Goal: Submit feedback/report problem: Submit feedback/report problem

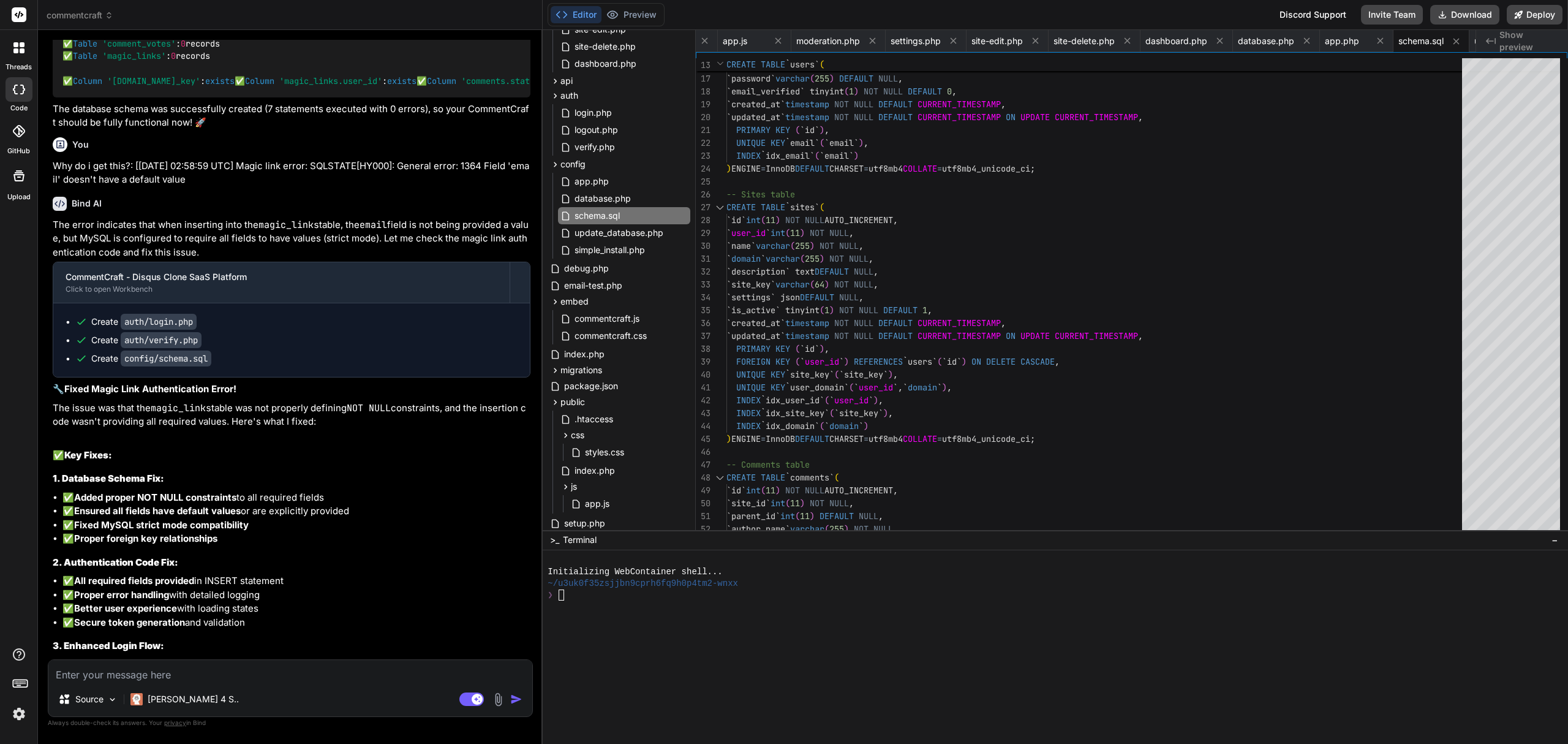
scroll to position [15287, 0]
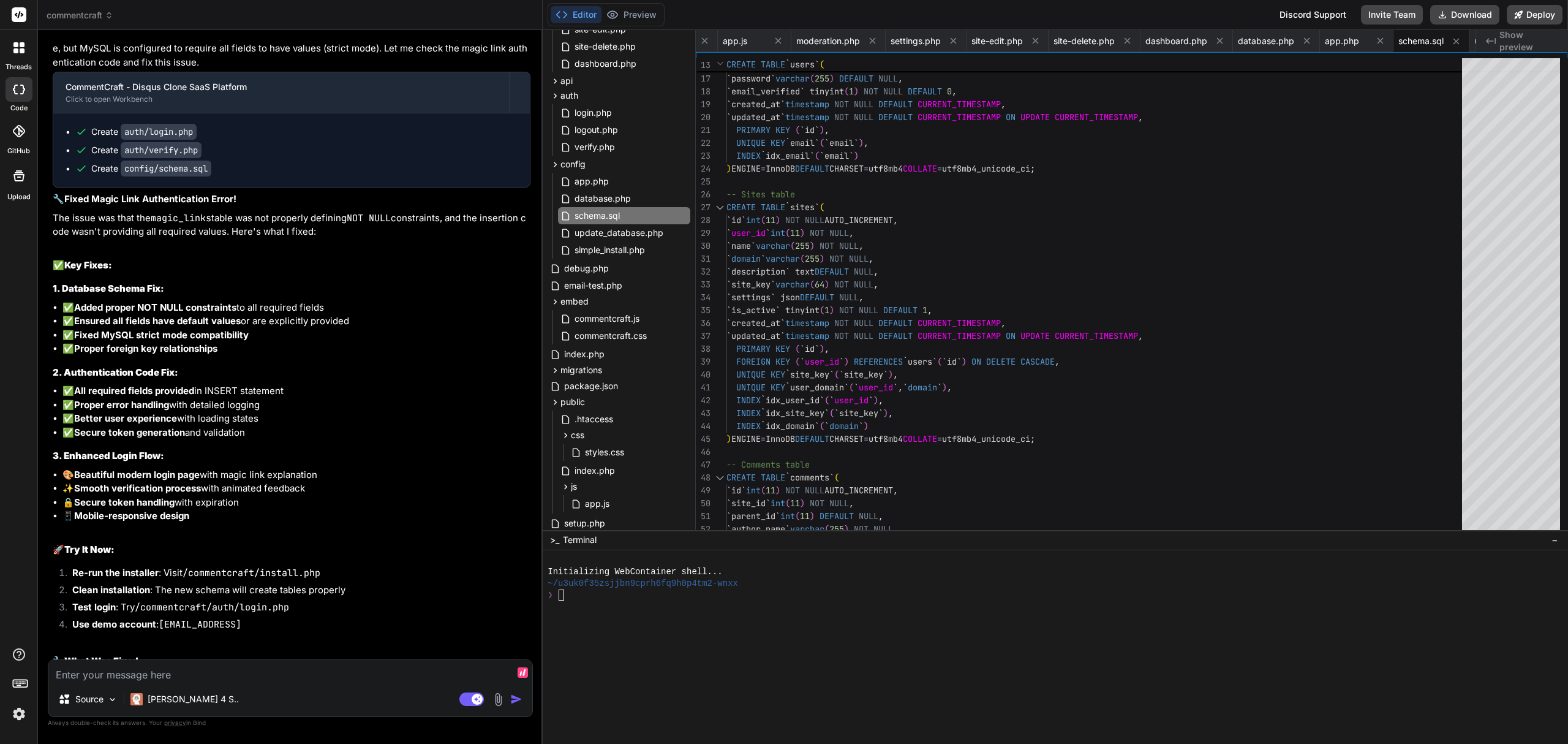
click at [223, 672] on textarea at bounding box center [291, 671] width 484 height 22
click at [149, 670] on textarea at bounding box center [291, 671] width 484 height 22
click at [359, 655] on div "The error indicates that when inserting into the magic_links table, the email f…" at bounding box center [291, 458] width 478 height 859
click at [354, 664] on textarea at bounding box center [291, 671] width 484 height 22
type textarea "S"
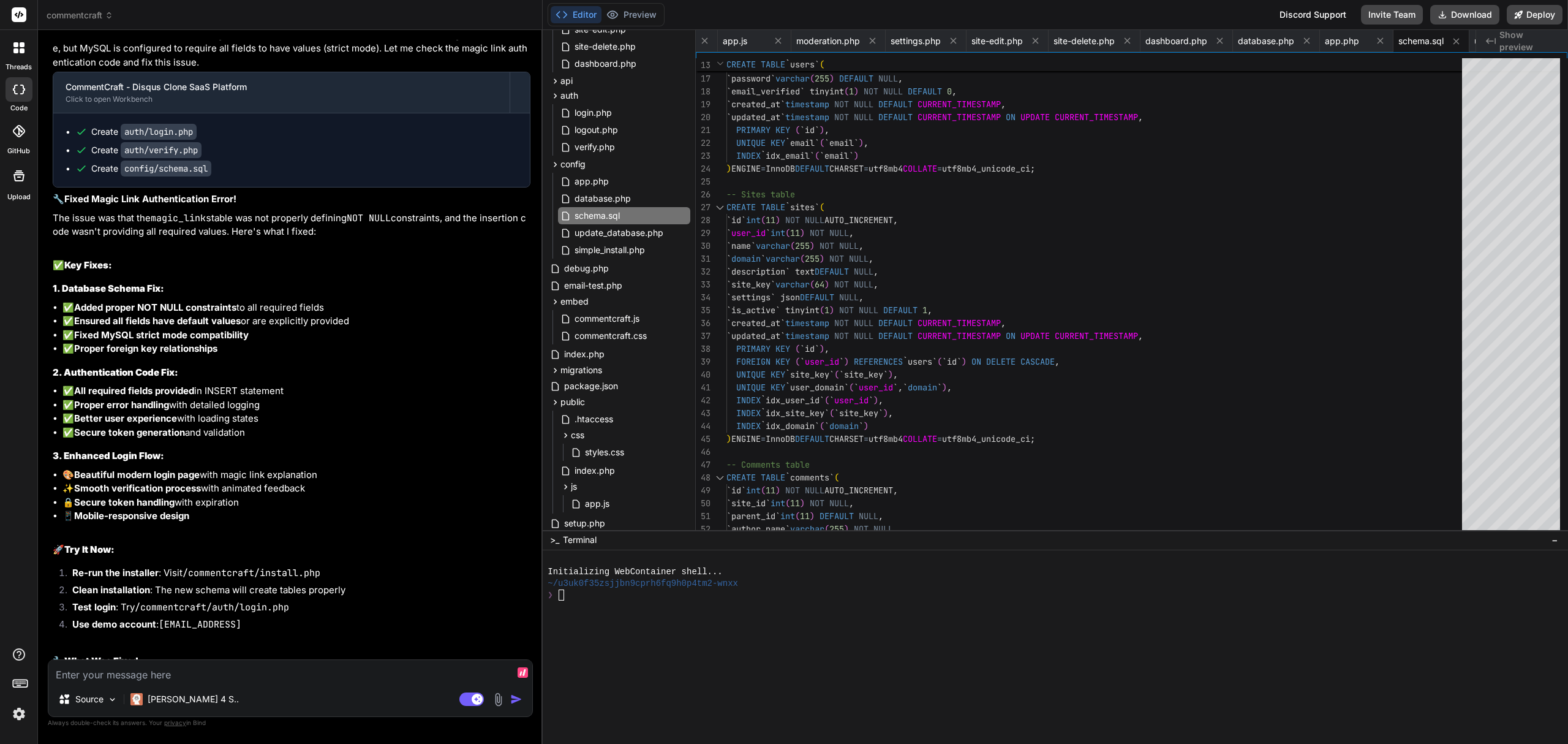
type textarea "x"
type textarea "St"
type textarea "x"
type textarea "Sty"
type textarea "x"
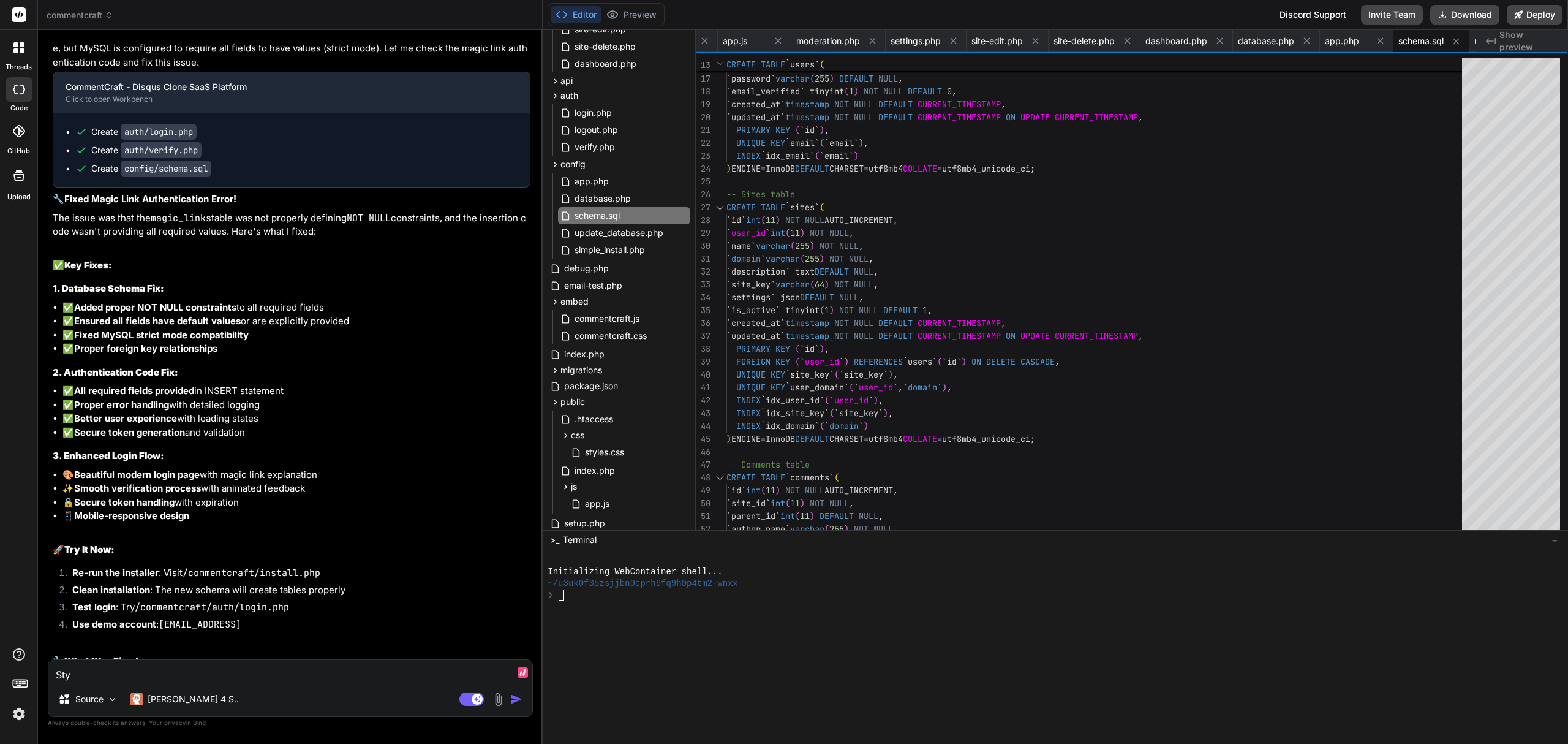
type textarea "Styl"
type textarea "x"
type textarea "Styli"
type textarea "x"
type textarea "Stylin"
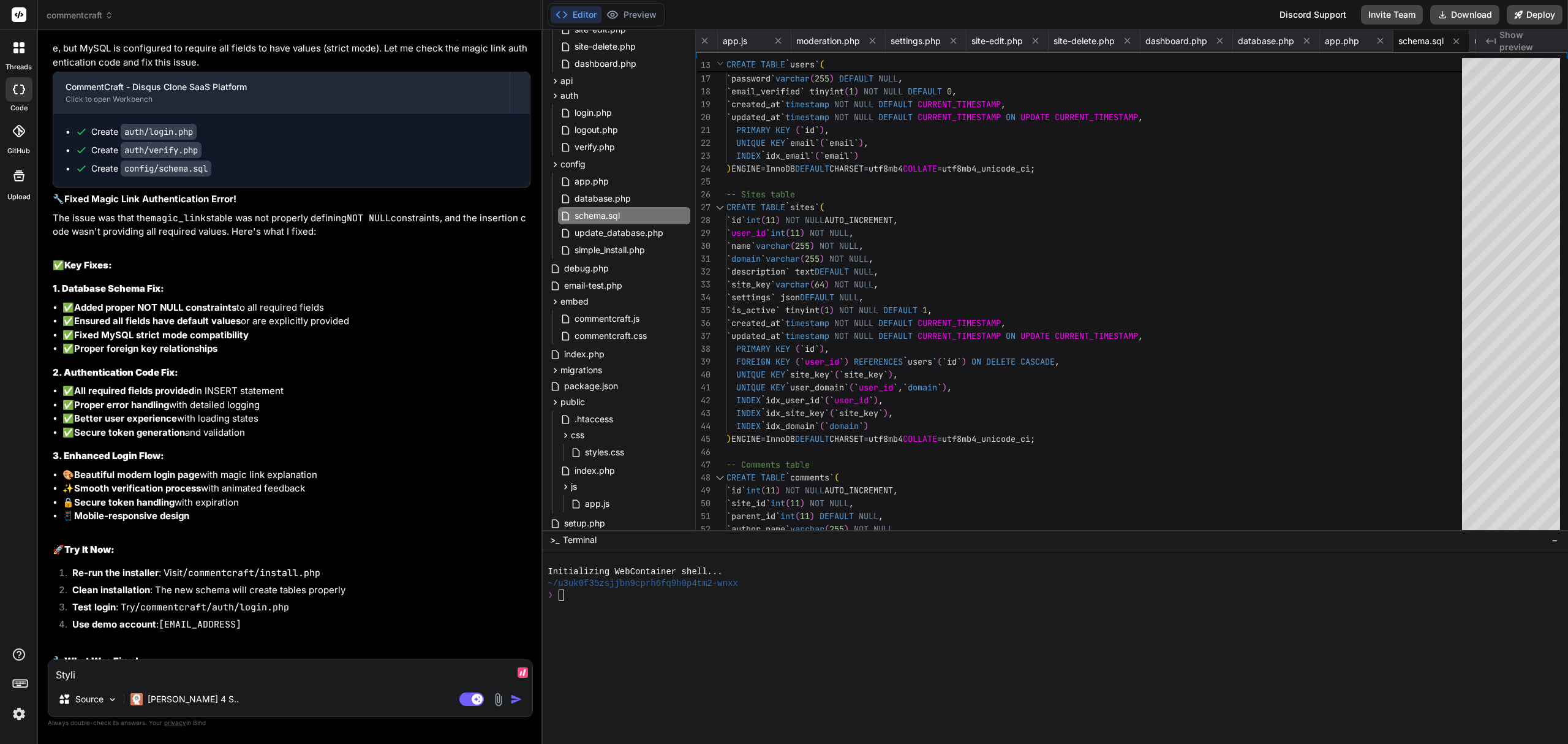
type textarea "x"
type textarea "Styling"
type textarea "x"
type textarea "Styling"
type textarea "x"
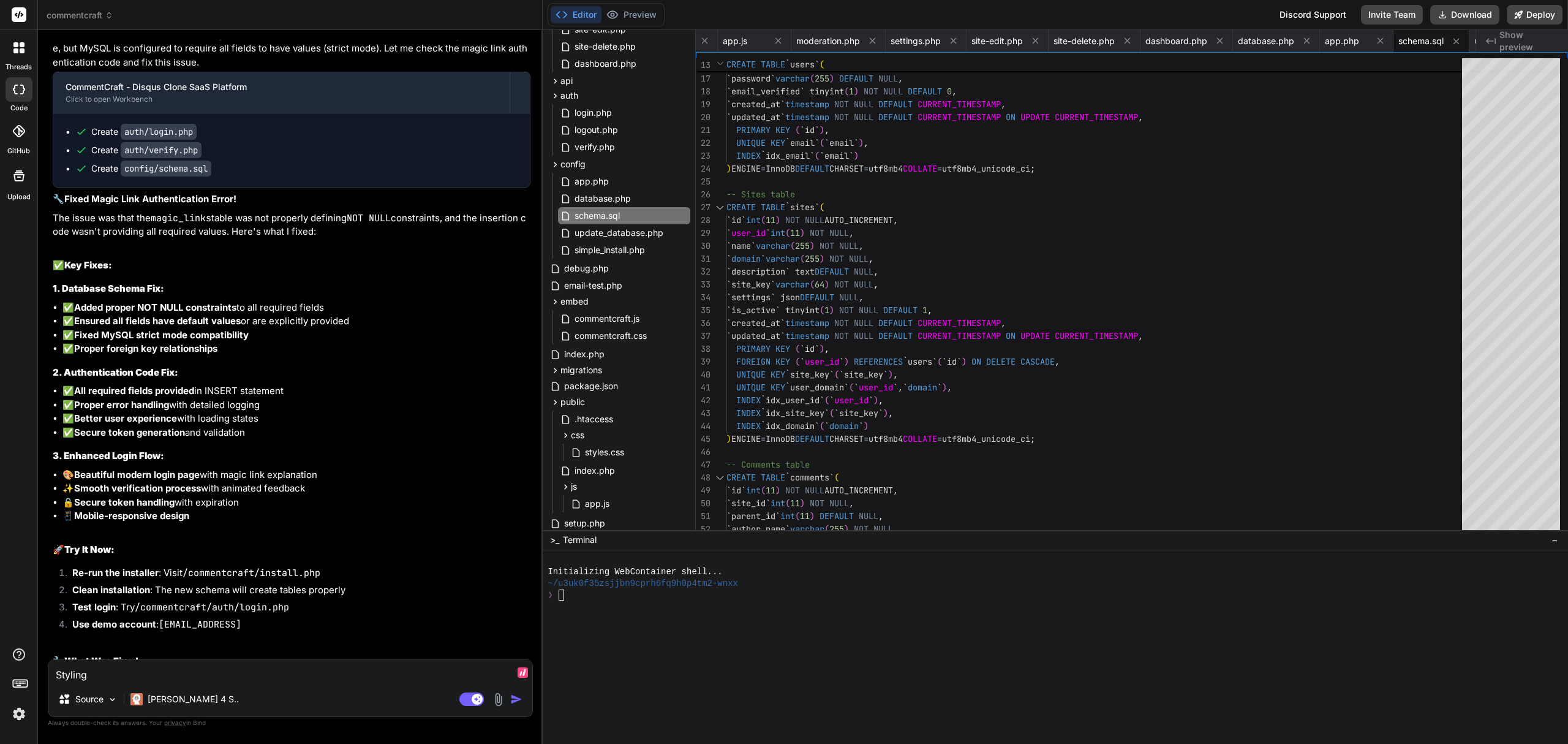
type textarea "Styling o"
type textarea "x"
type textarea "Styling on"
type textarea "x"
type textarea "Styling on"
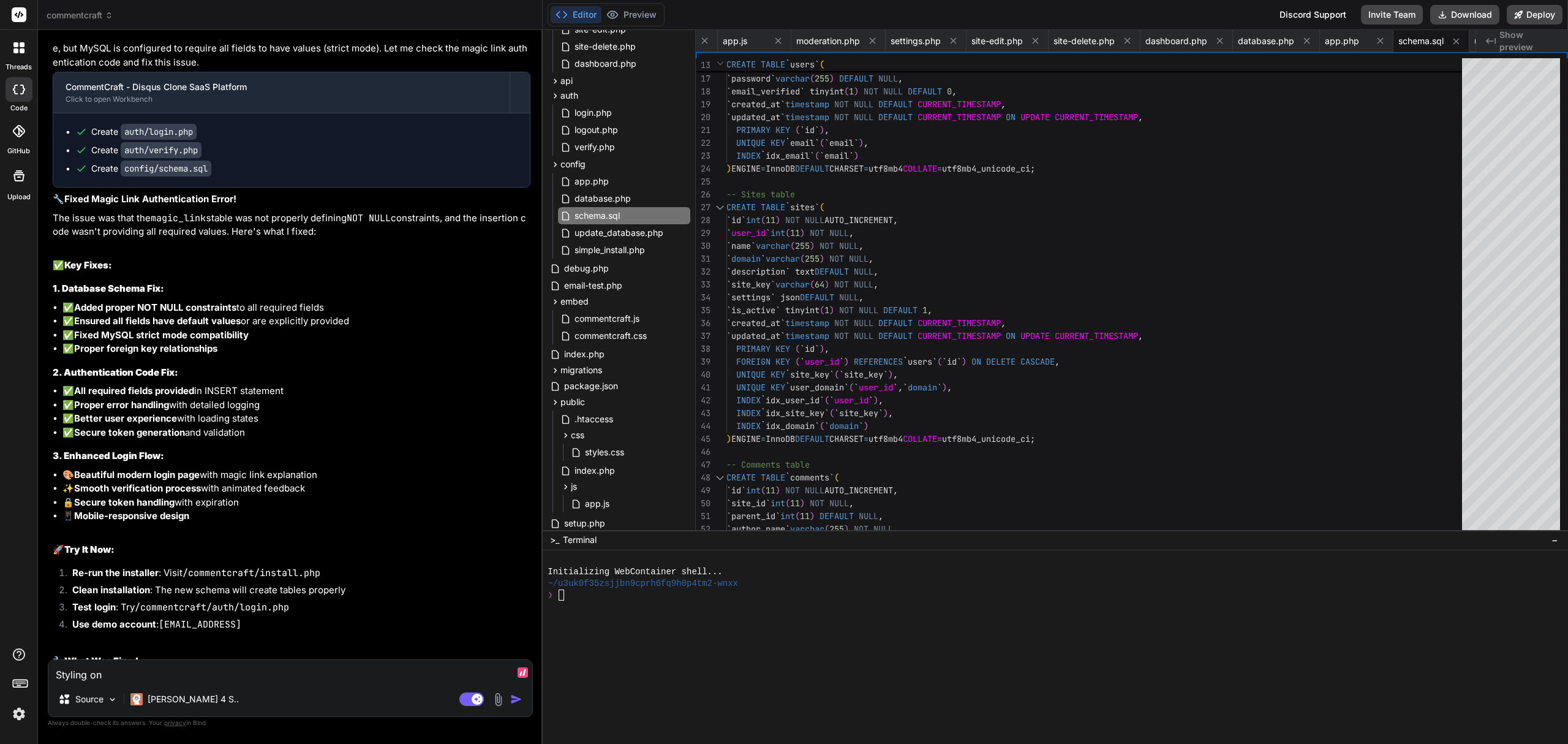
type textarea "x"
type textarea "Styling on m"
type textarea "x"
type textarea "Styling on mo"
type textarea "x"
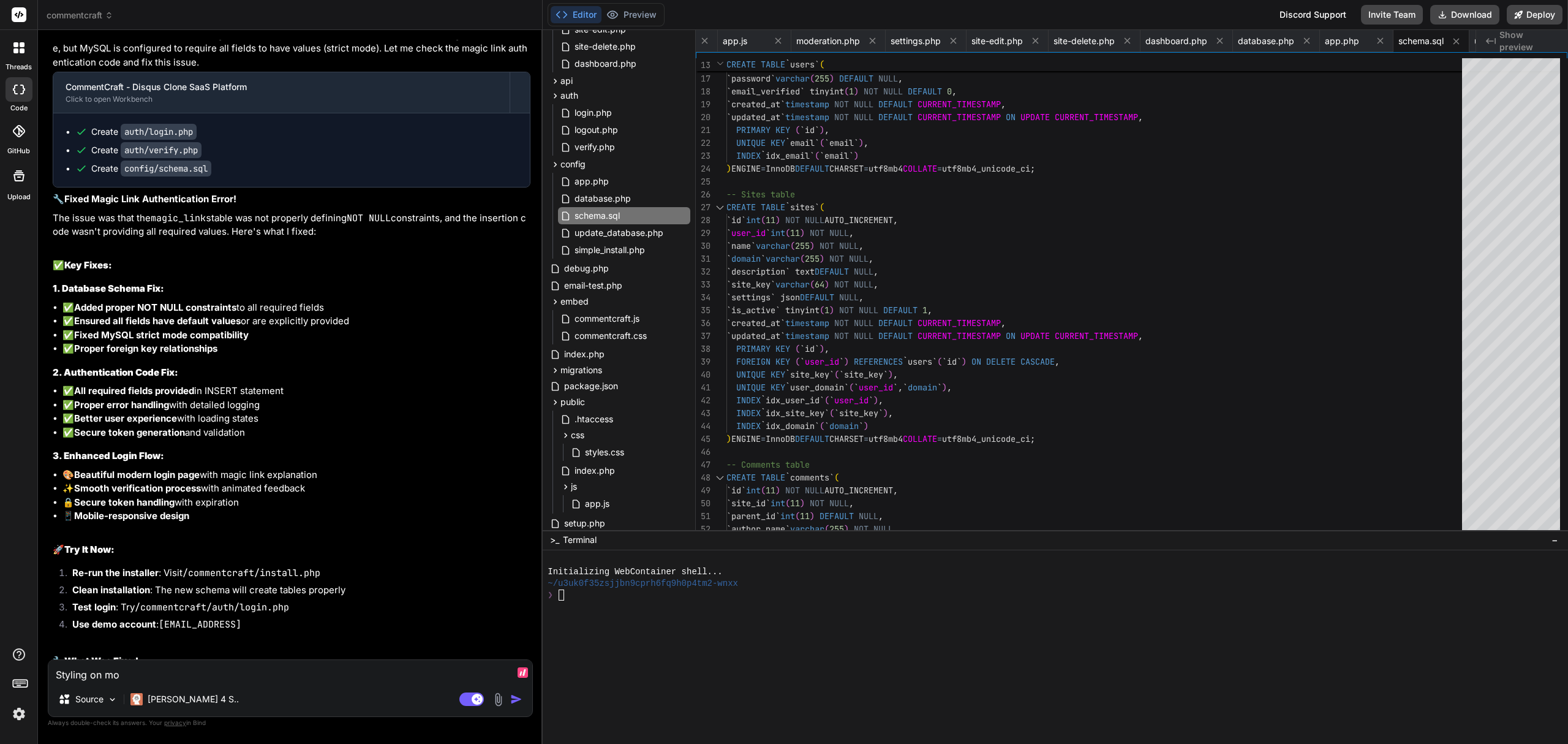
type textarea "Styling on mos"
type textarea "x"
type textarea "Styling on most"
type textarea "x"
type textarea "Styling on most"
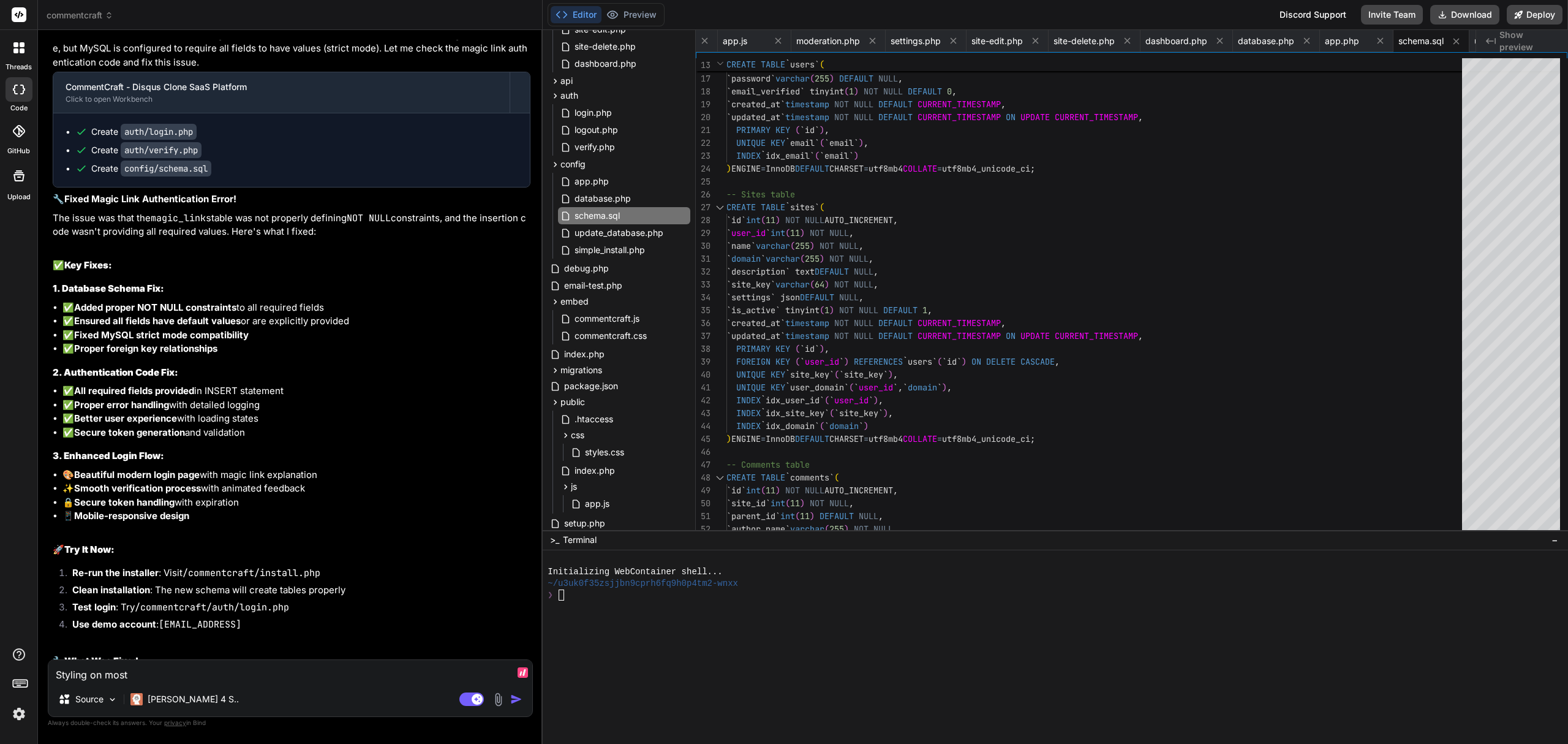
type textarea "x"
type textarea "Styling on most p"
type textarea "x"
type textarea "Styling on most pa"
type textarea "x"
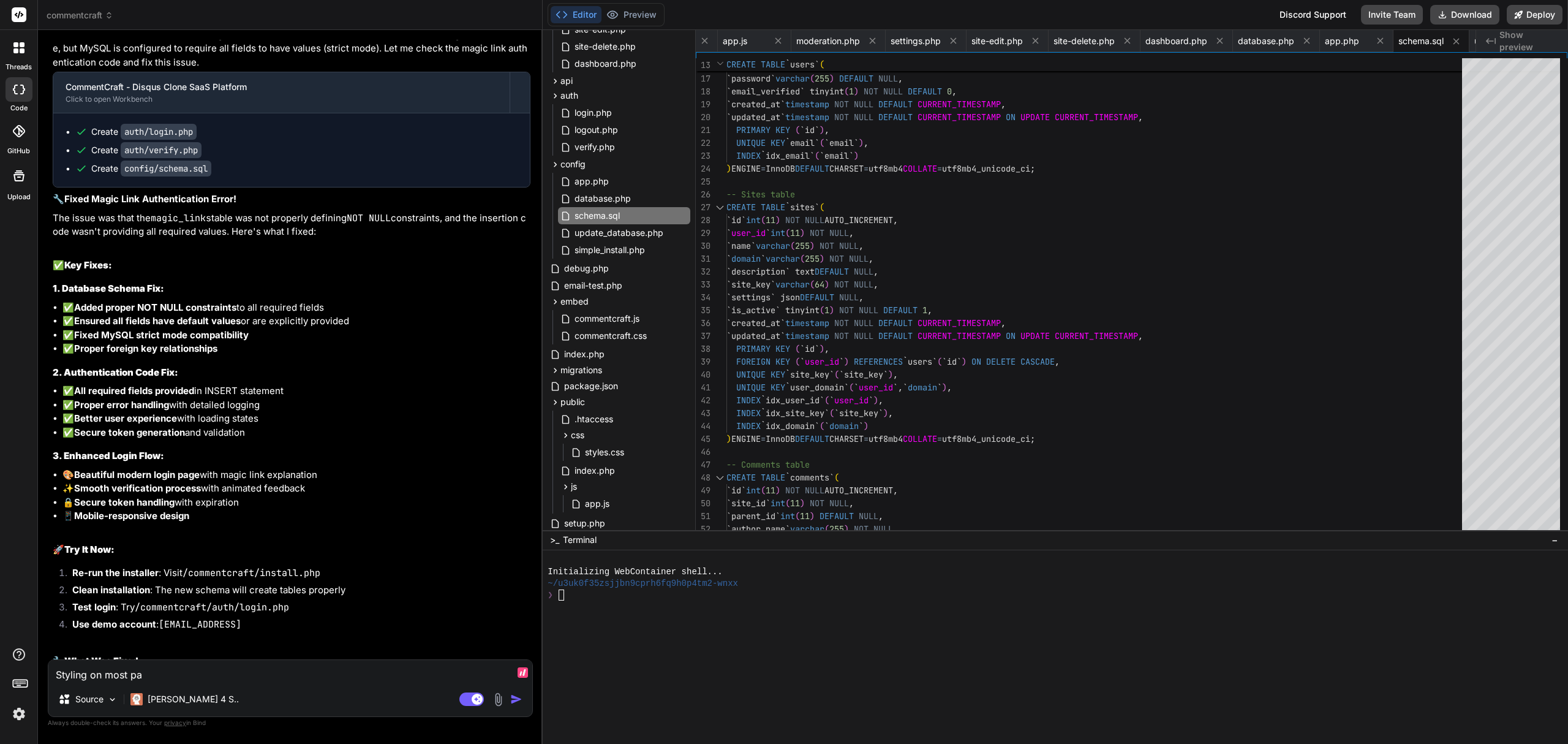
type textarea "Styling on most pag"
type textarea "x"
type textarea "Styling on most page"
type textarea "x"
type textarea "Styling on most pages"
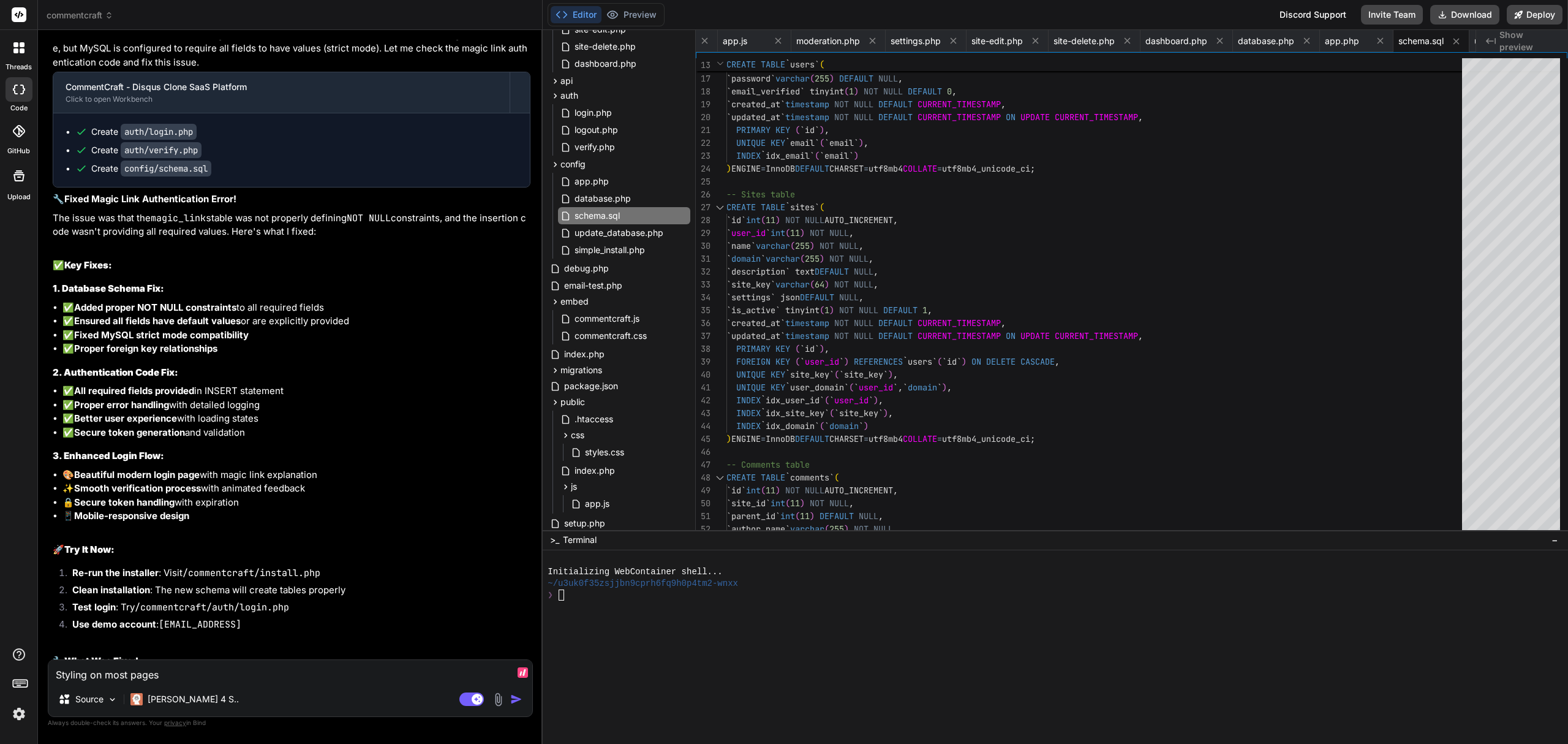
type textarea "x"
type textarea "Styling on most pages"
type textarea "x"
type textarea "Styling on most pages d"
type textarea "x"
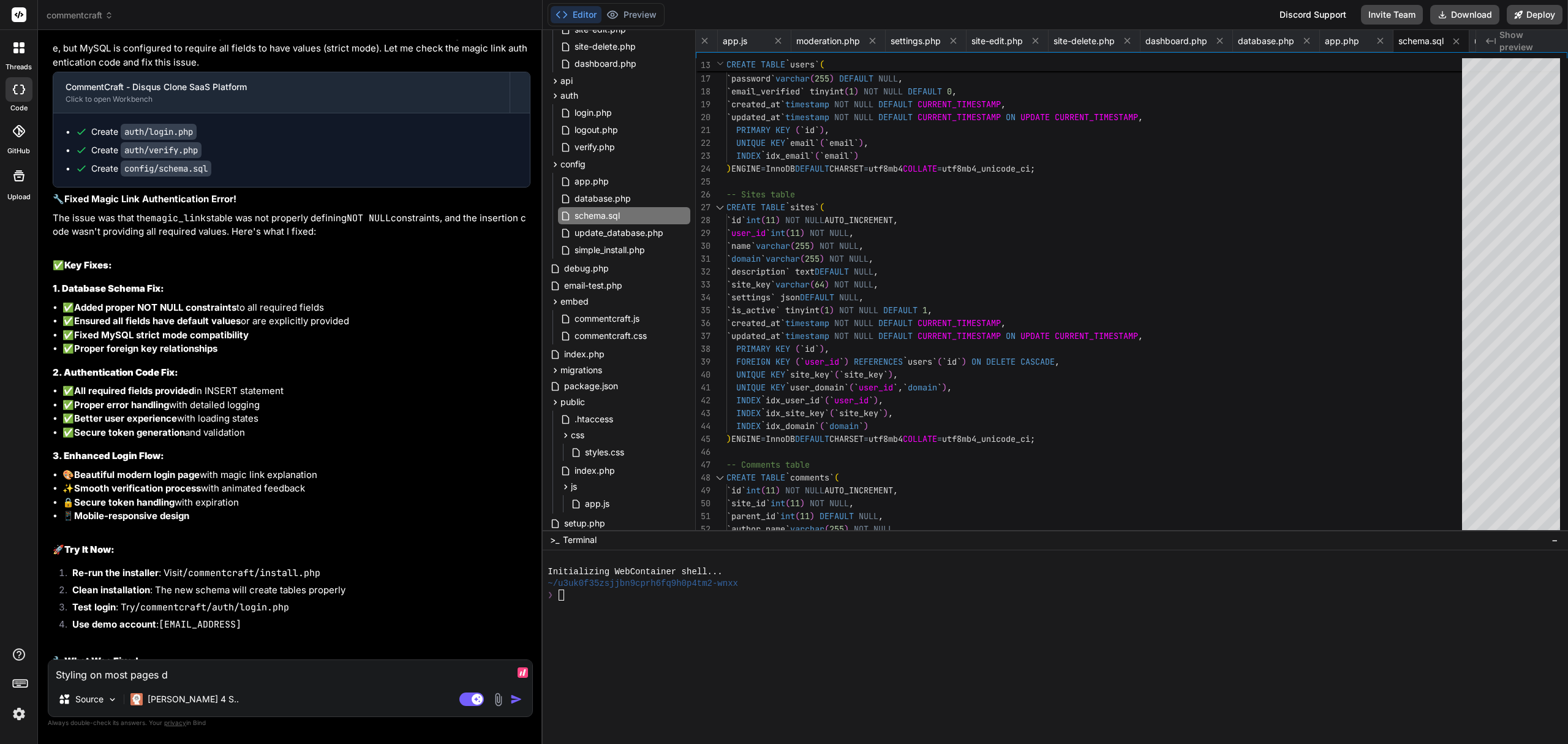
type textarea "Styling on most pages do"
type textarea "x"
type textarea "Styling on most pages does"
type textarea "x"
type textarea "Styling on most pages doesn"
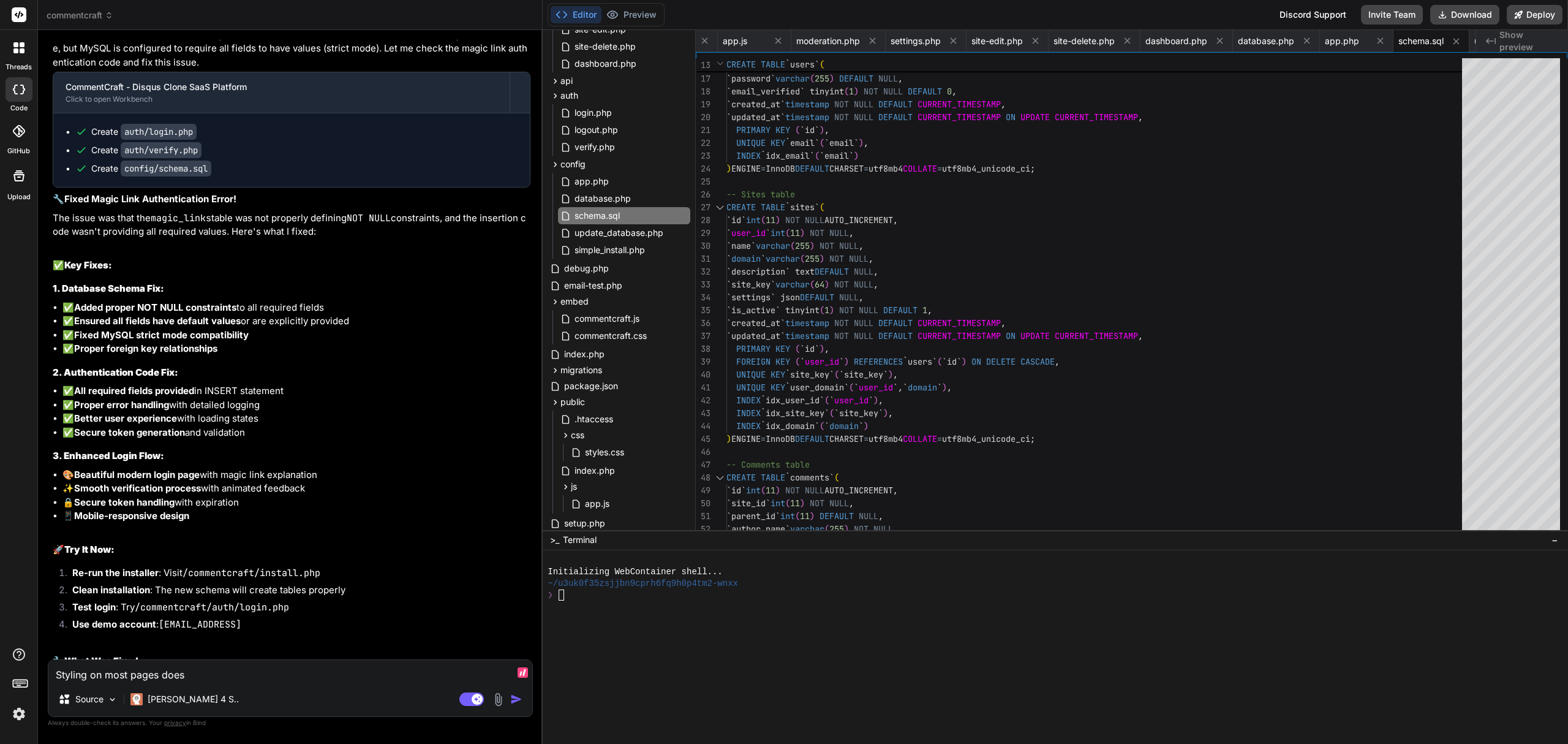
type textarea "x"
type textarea "Styling on most pages doesn'"
type textarea "x"
type textarea "Styling on most pages doesn't"
type textarea "x"
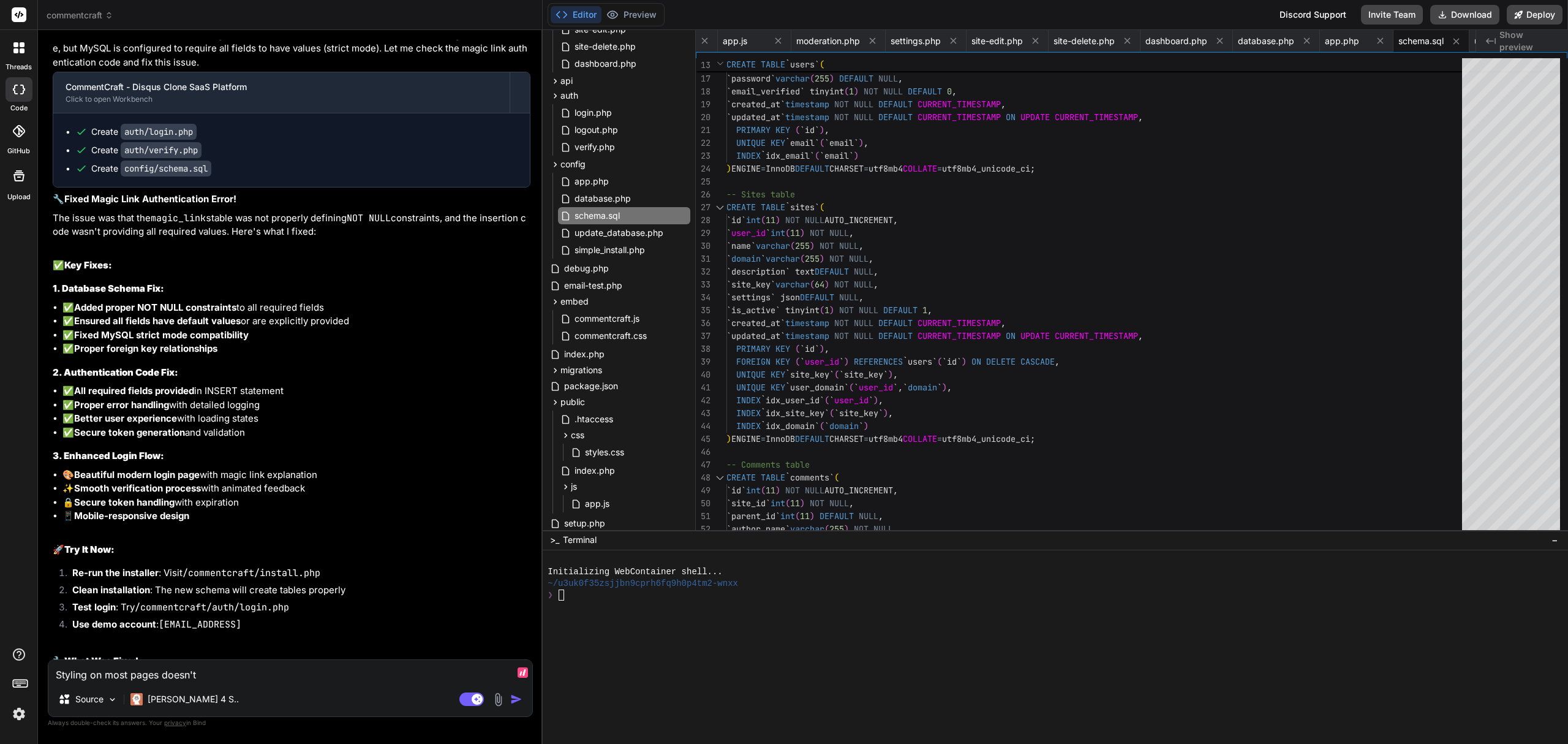
type textarea "Styling on most pages doesn't"
type textarea "x"
type textarea "Styling on most pages doesn't s"
type textarea "x"
type textarea "Styling on most pages doesn't se"
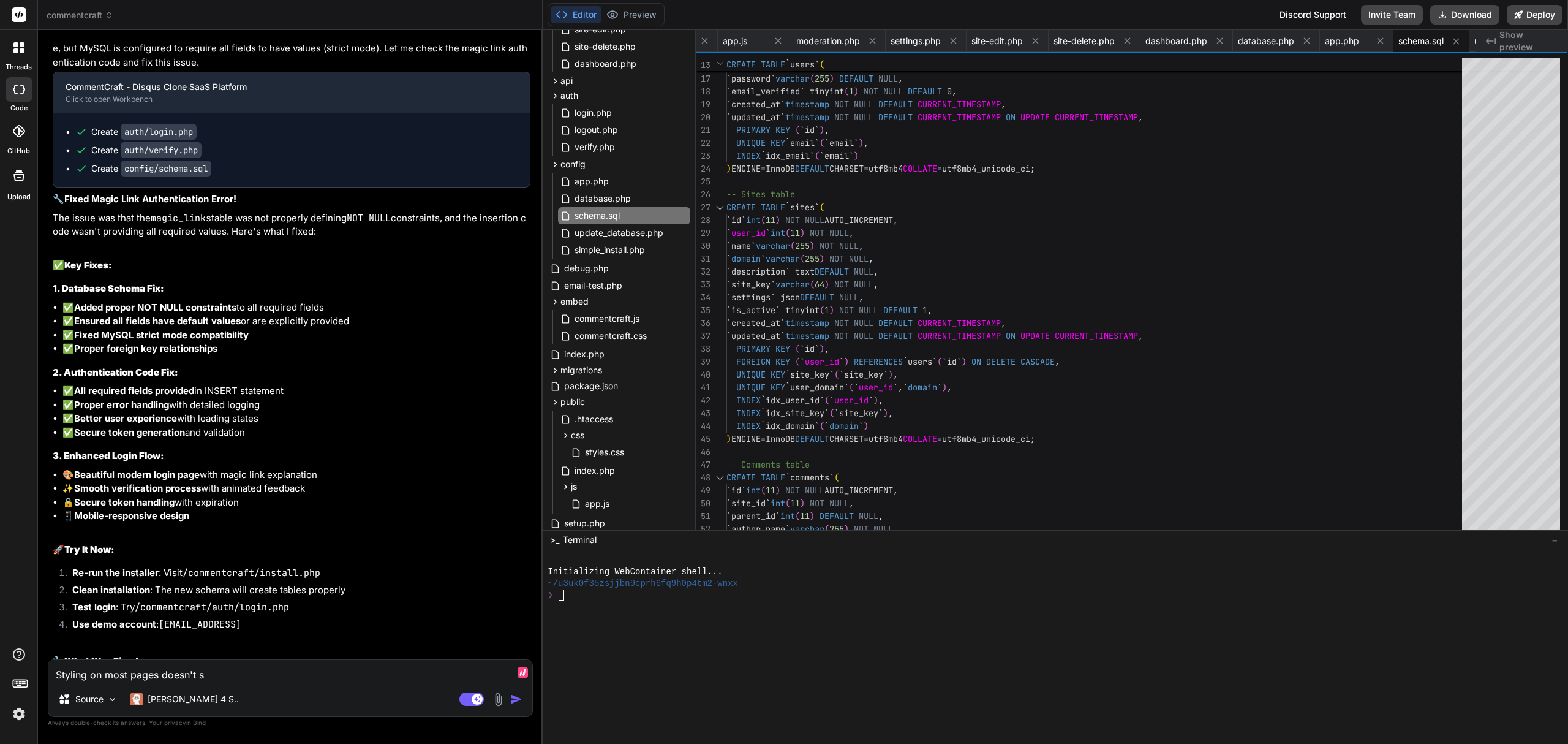
type textarea "x"
type textarea "Styling on most pages doesn't see"
type textarea "x"
type textarea "Styling on most pages doesn't seem"
type textarea "x"
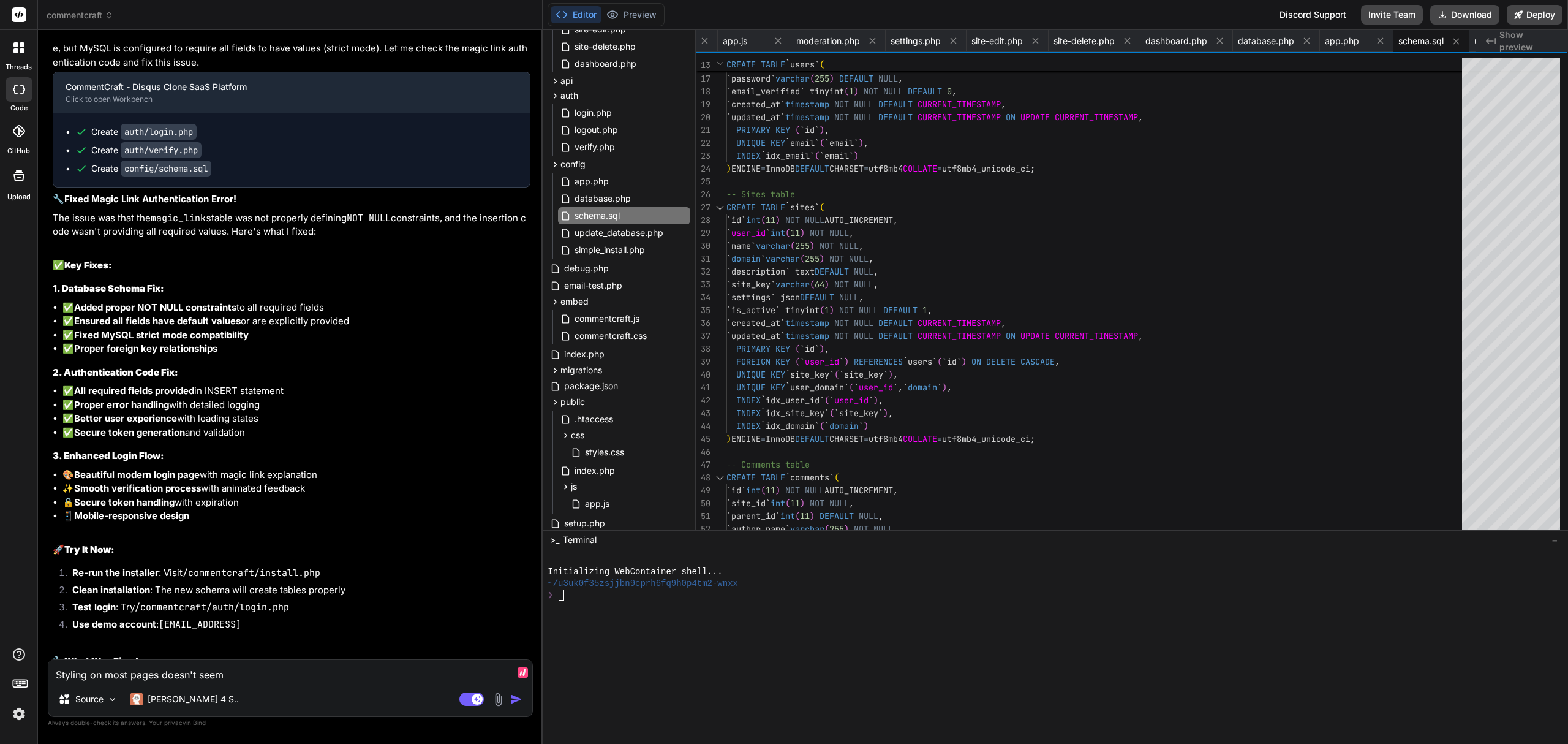
type textarea "Styling on most pages doesn't seem"
type textarea "x"
type textarea "Styling on most pages doesn't seem r"
type textarea "x"
type textarea "Styling on most pages doesn't seem ri"
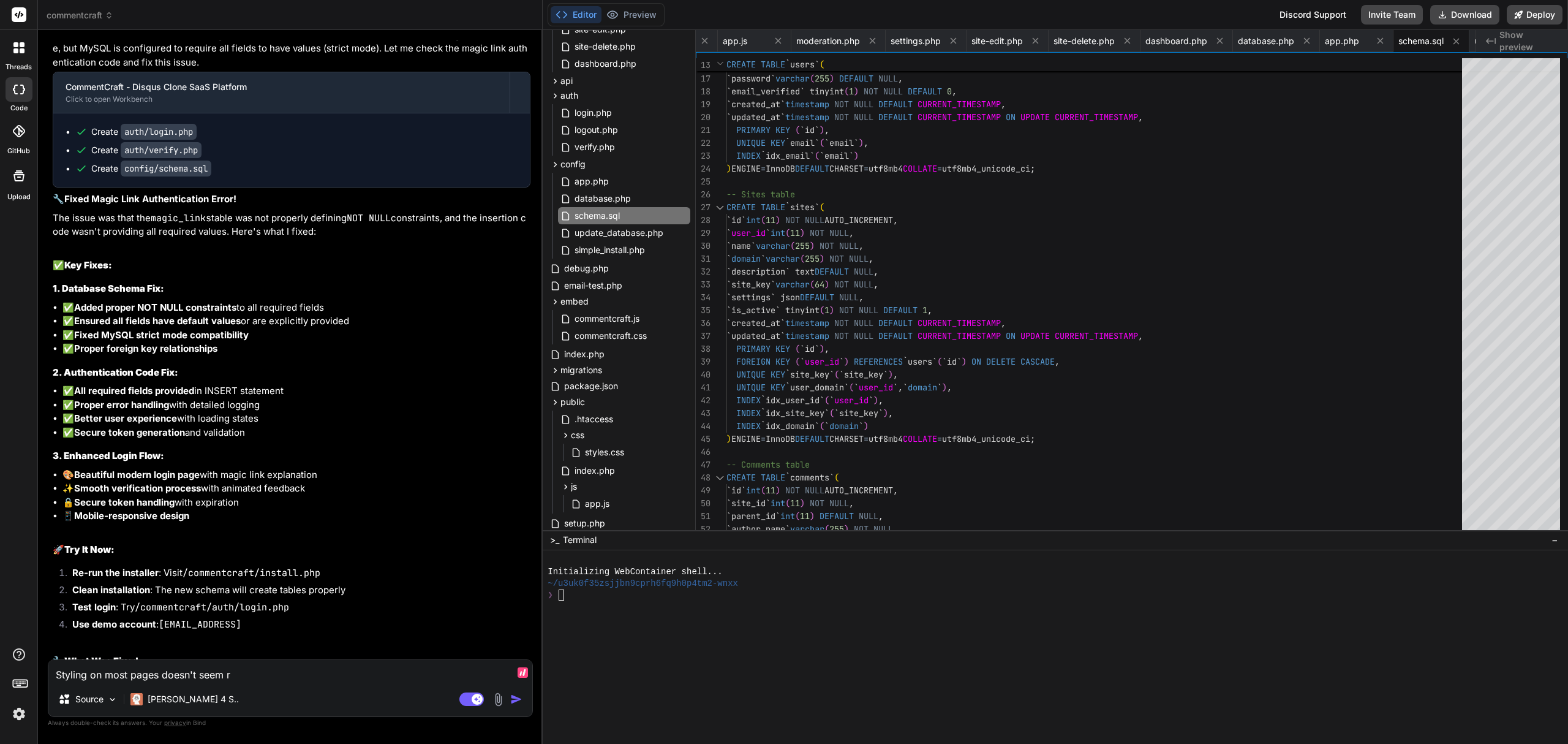
type textarea "x"
type textarea "Styling on most pages doesn't seem rig"
type textarea "x"
type textarea "Styling on most pages doesn't seem righ"
type textarea "x"
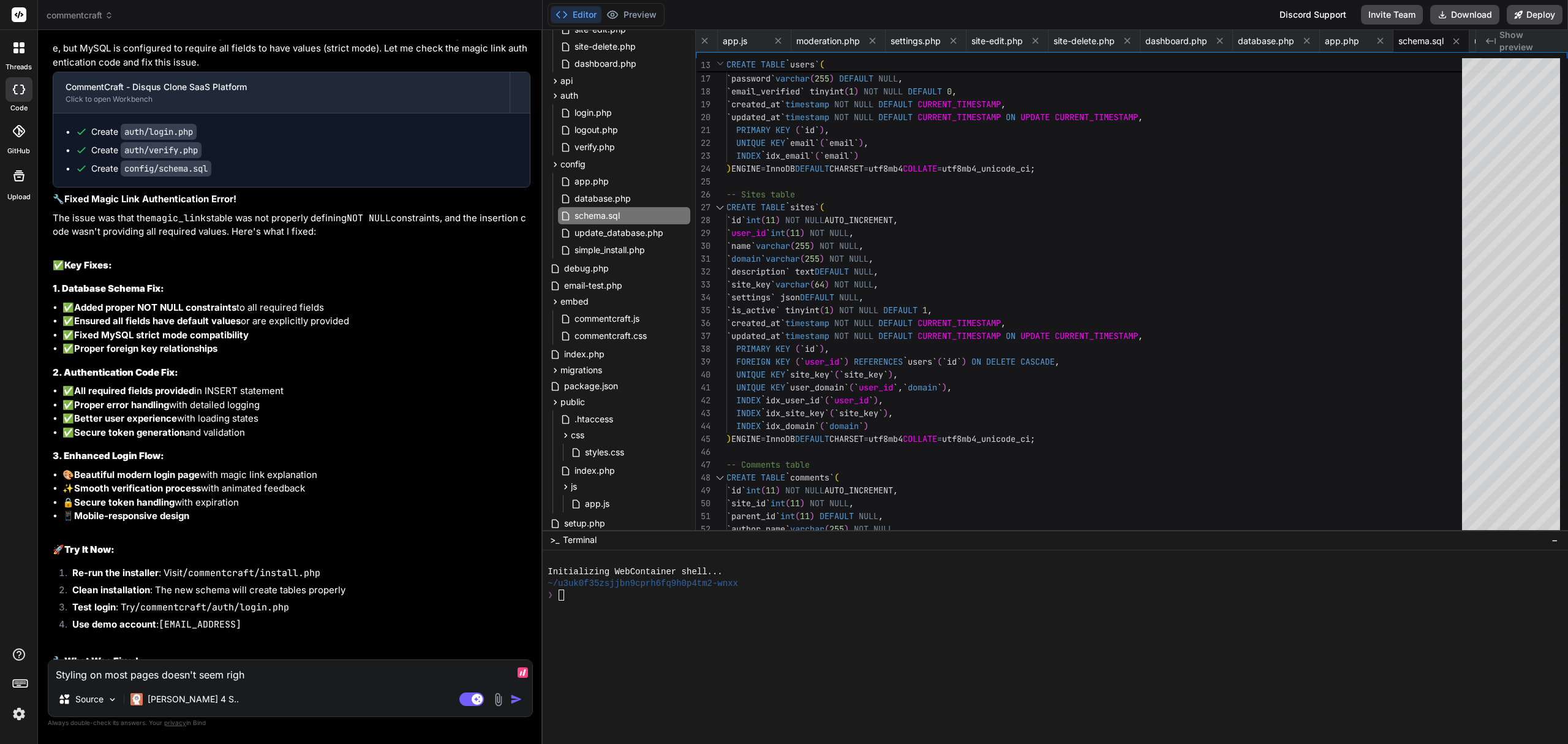
type textarea "Styling on most pages doesn't seem right"
type textarea "x"
type textarea "Styling on most pages doesn't seem right."
type textarea "x"
type textarea "Styling on most pages doesn't seem right."
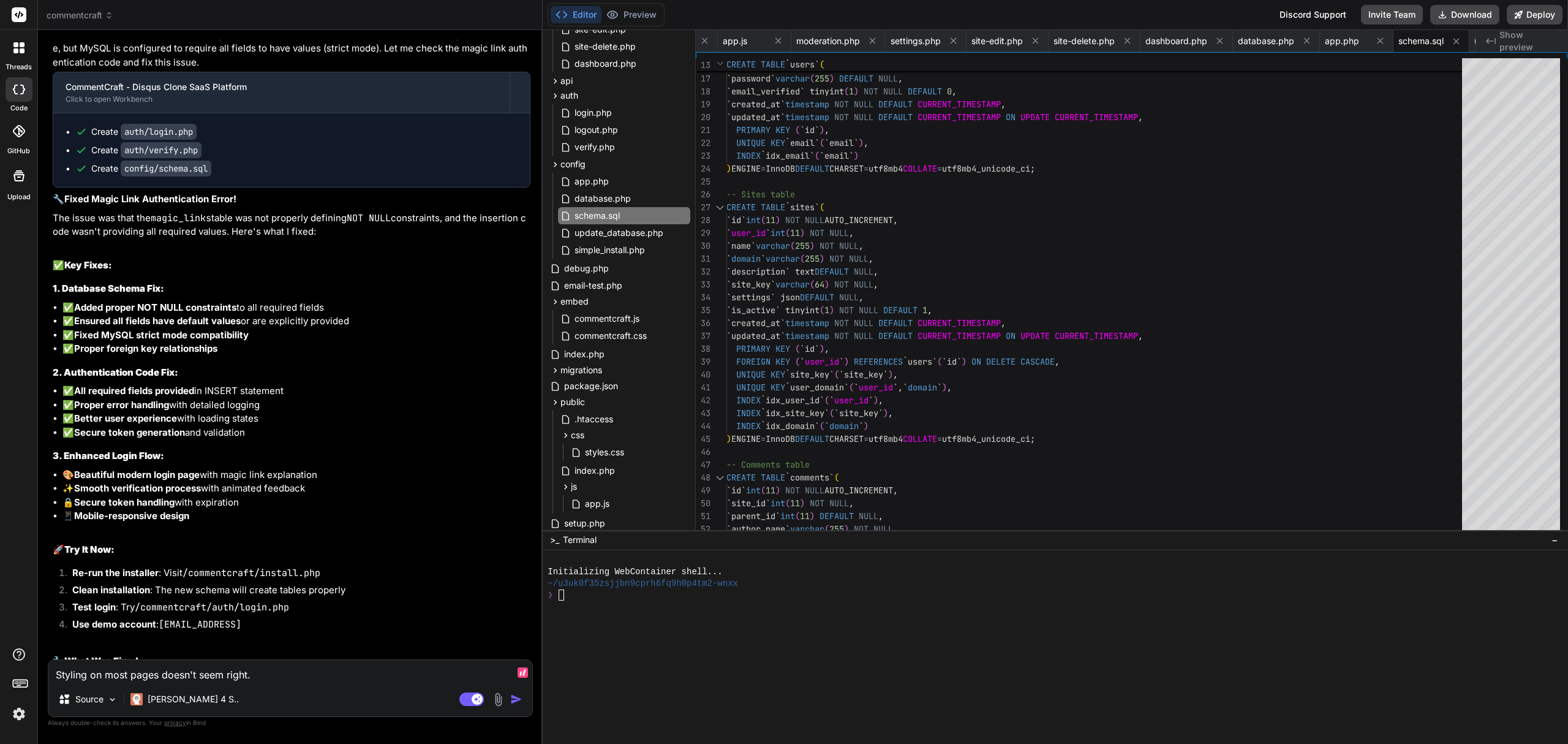
type textarea "x"
type textarea "Styling on most pages doesn't seem right."
click at [99, 699] on p "Source" at bounding box center [89, 699] width 28 height 12
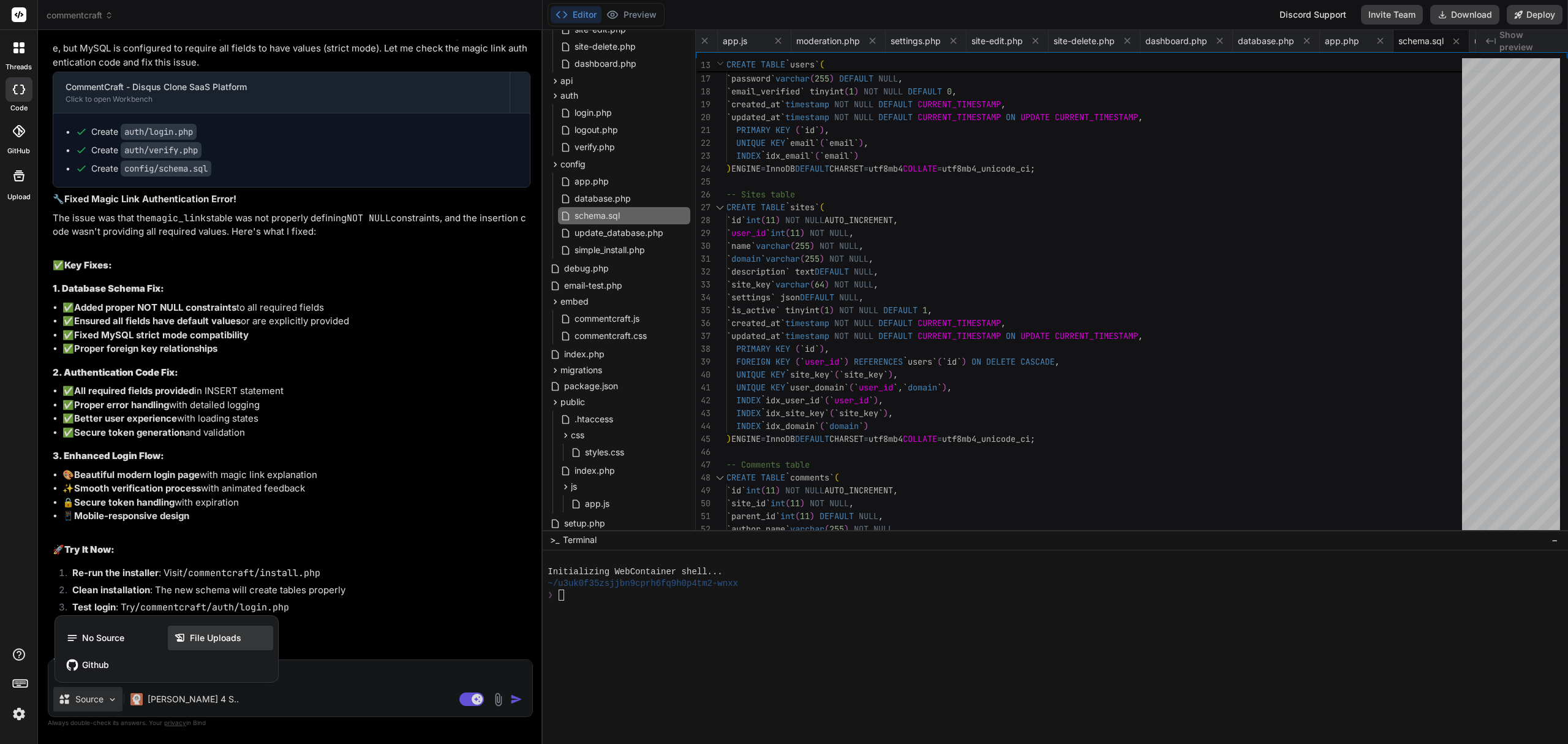
click at [244, 632] on div "File Uploads" at bounding box center [221, 637] width 106 height 25
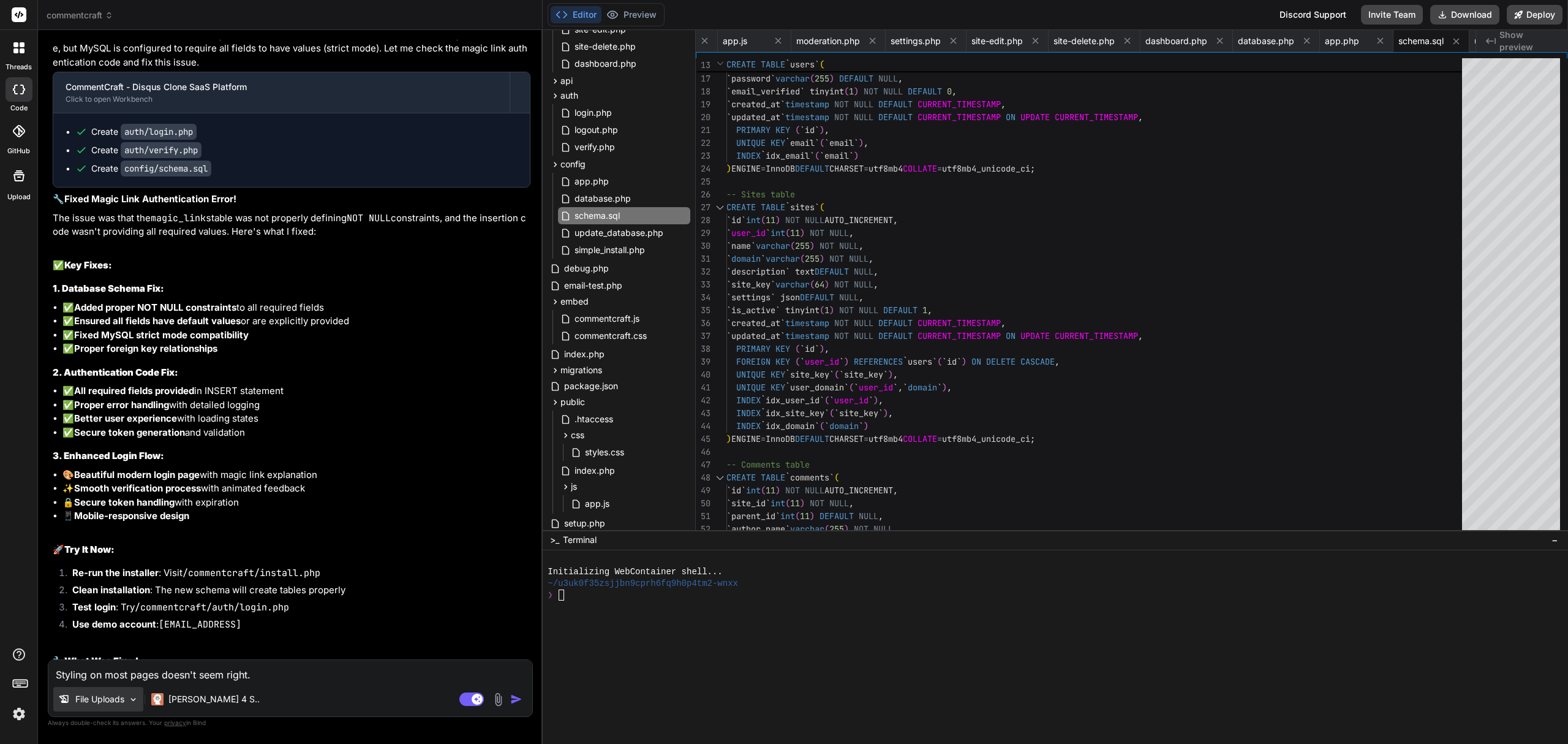
click at [106, 697] on p "File Uploads" at bounding box center [100, 699] width 49 height 12
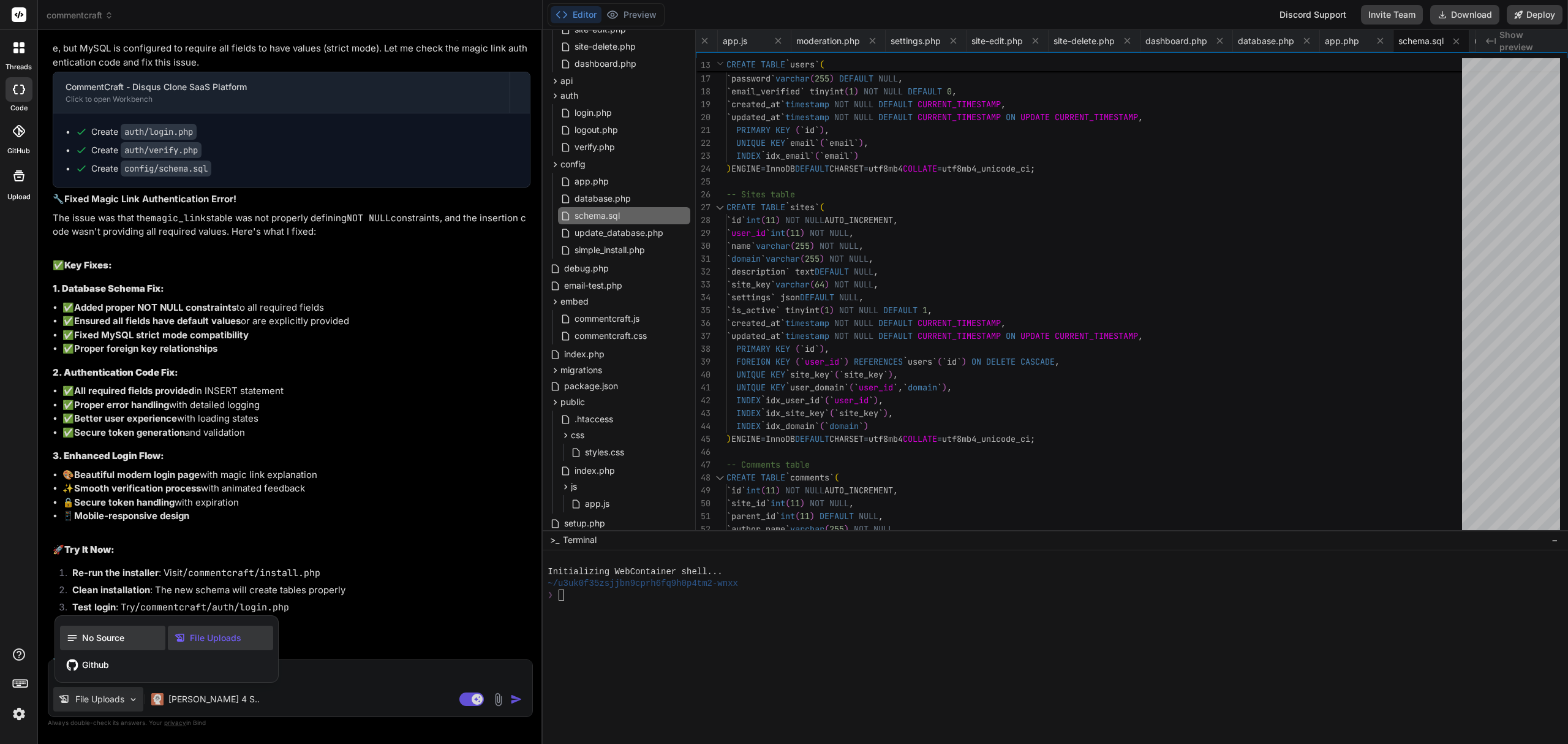
click at [97, 635] on span "No Source" at bounding box center [103, 637] width 43 height 12
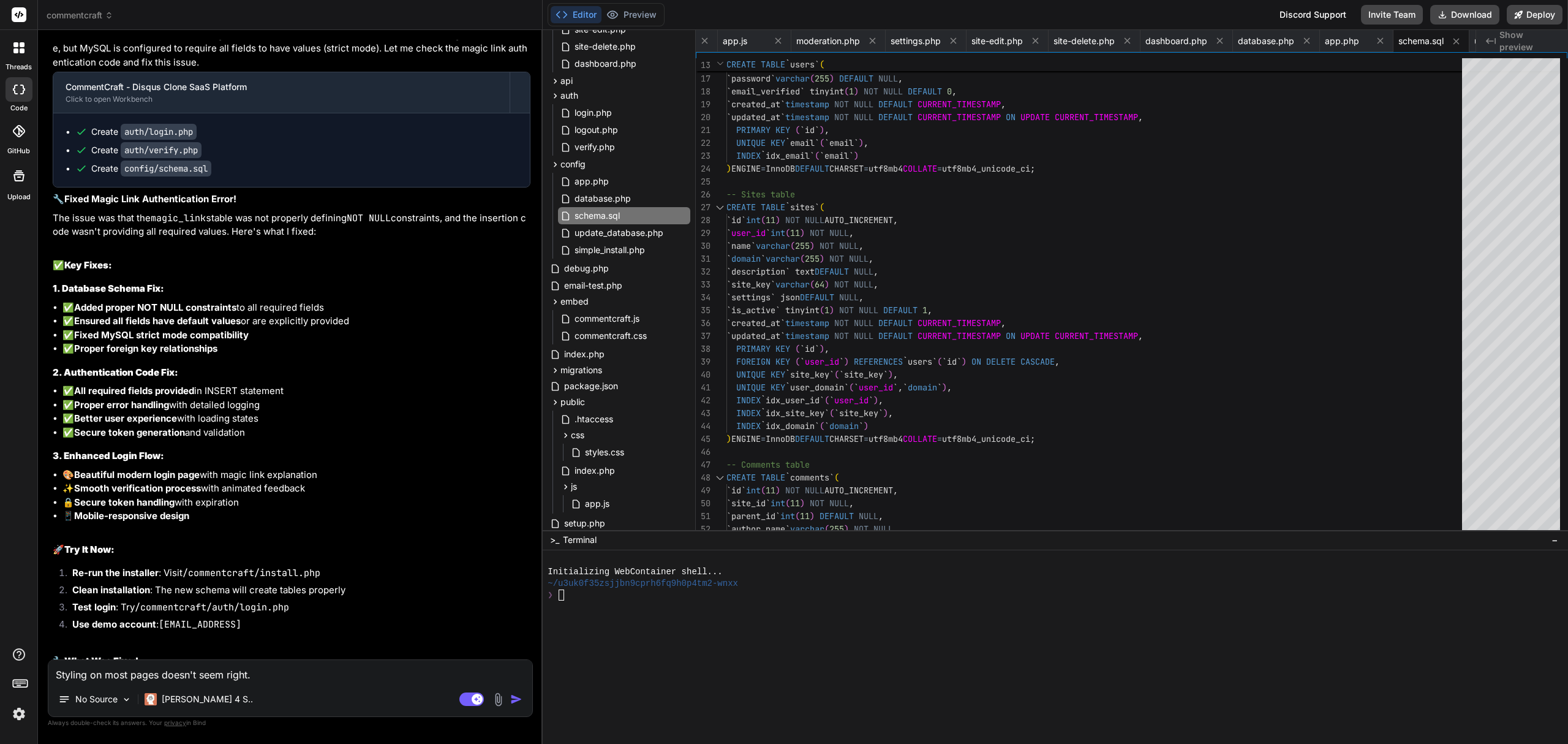
click at [499, 694] on img at bounding box center [499, 699] width 14 height 14
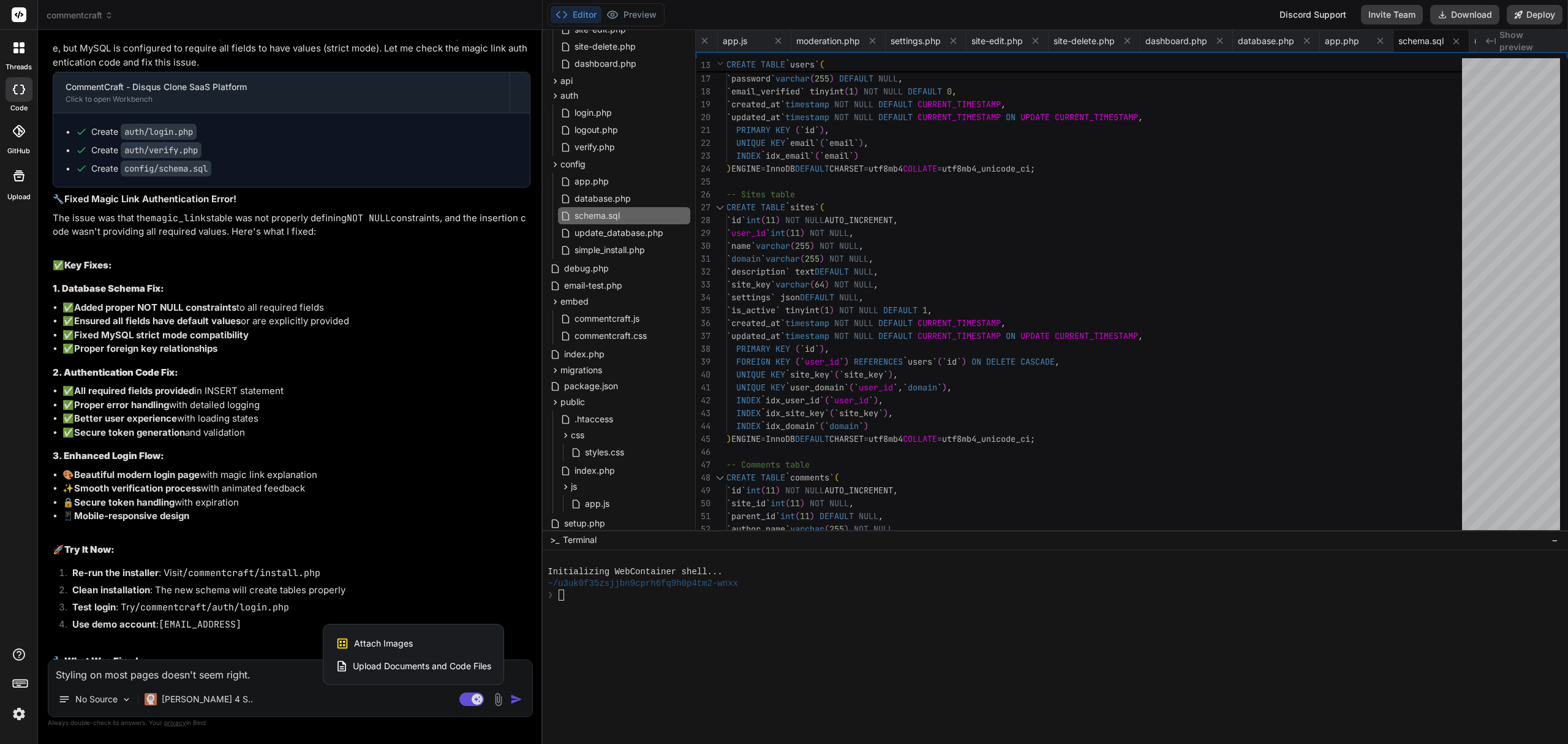
click at [441, 637] on div "Attach Images Image attachments are only supported in Claude and Gemini models." at bounding box center [413, 643] width 156 height 23
type textarea "x"
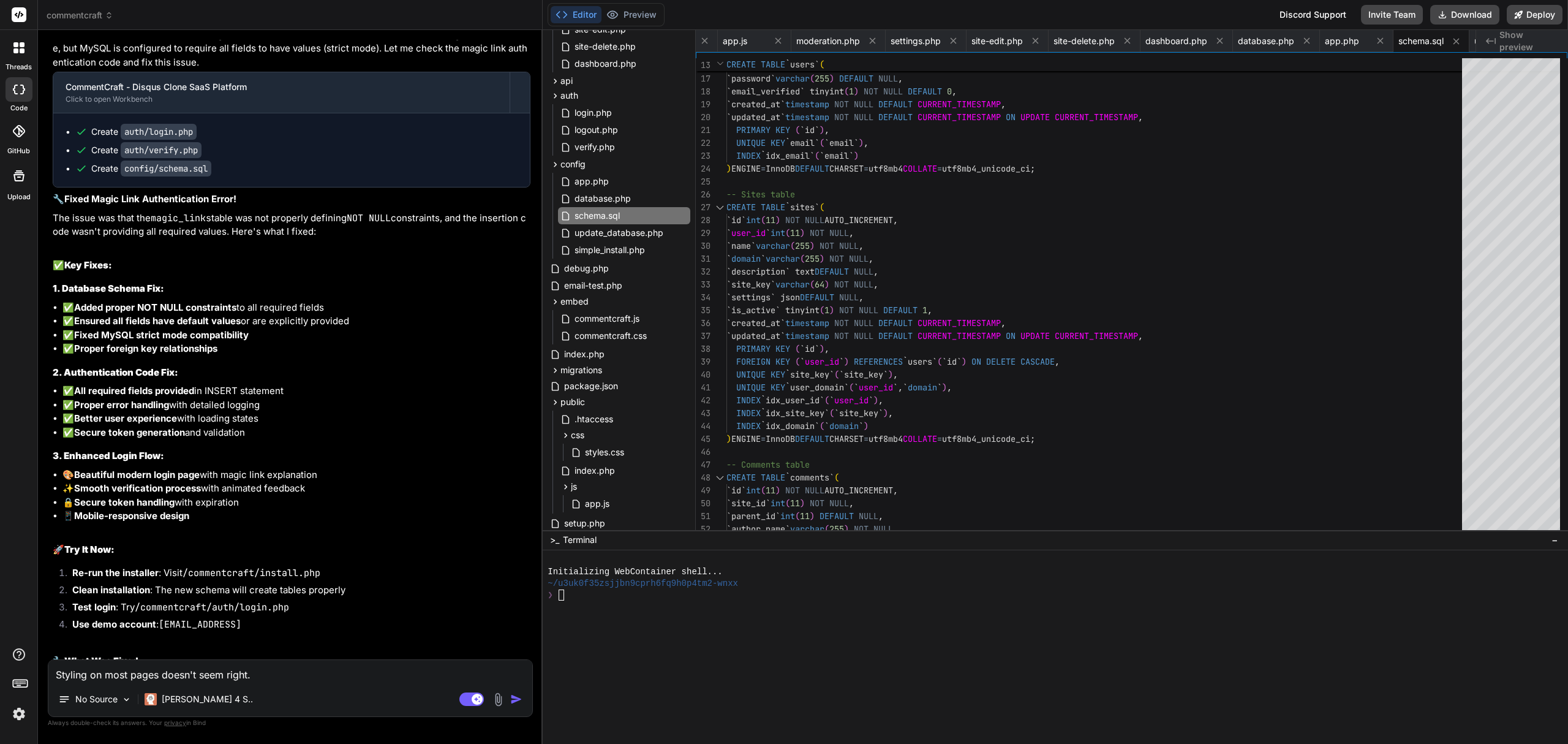
type input "C:\fakepath\Screenshot [DATE] 064251.png"
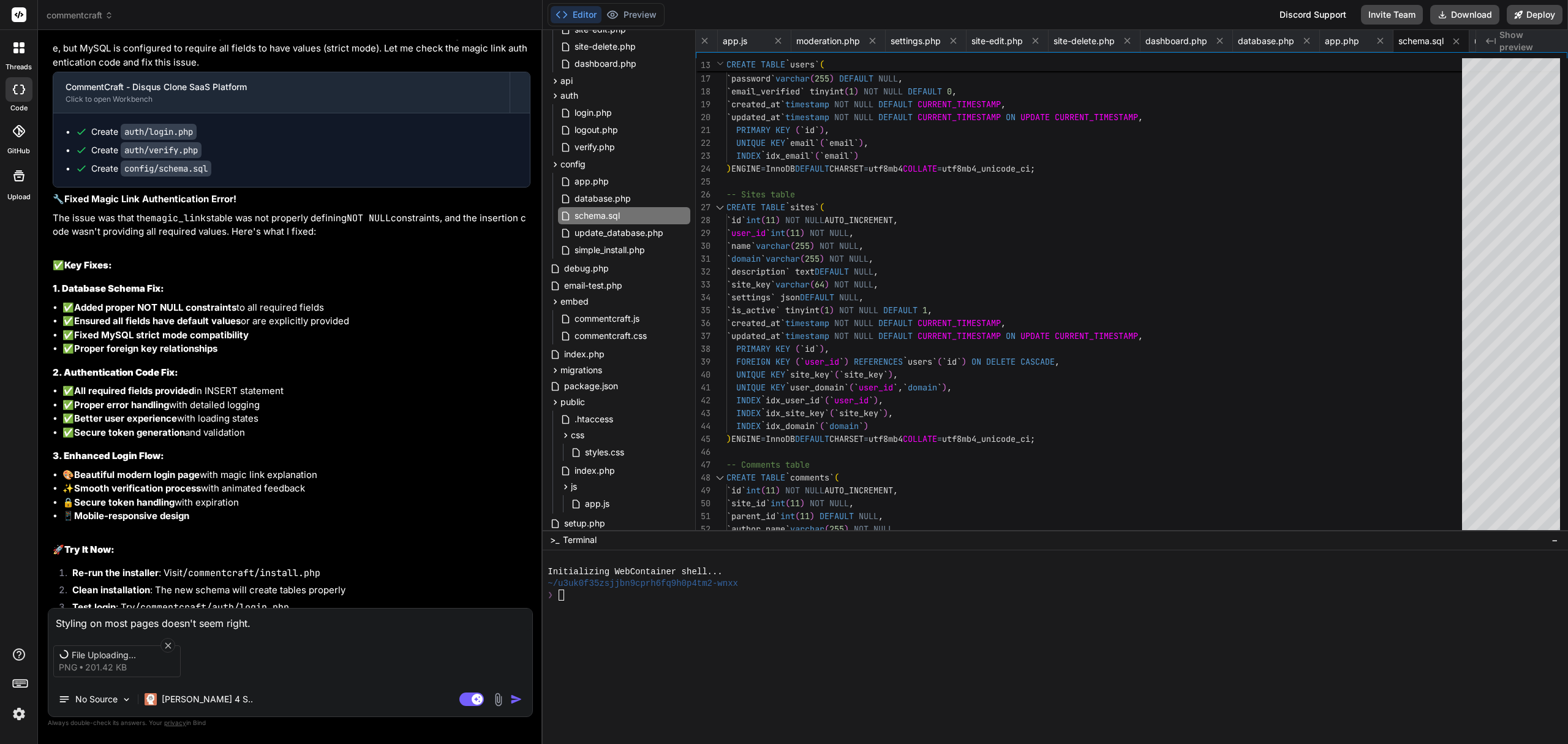
click at [307, 613] on textarea "Styling on most pages doesn't seem right." at bounding box center [291, 620] width 484 height 22
type textarea "x"
type textarea "Styling on most pages doesn't seem right."
type textarea "x"
type textarea "Styling on most pages doesn't seem right. T"
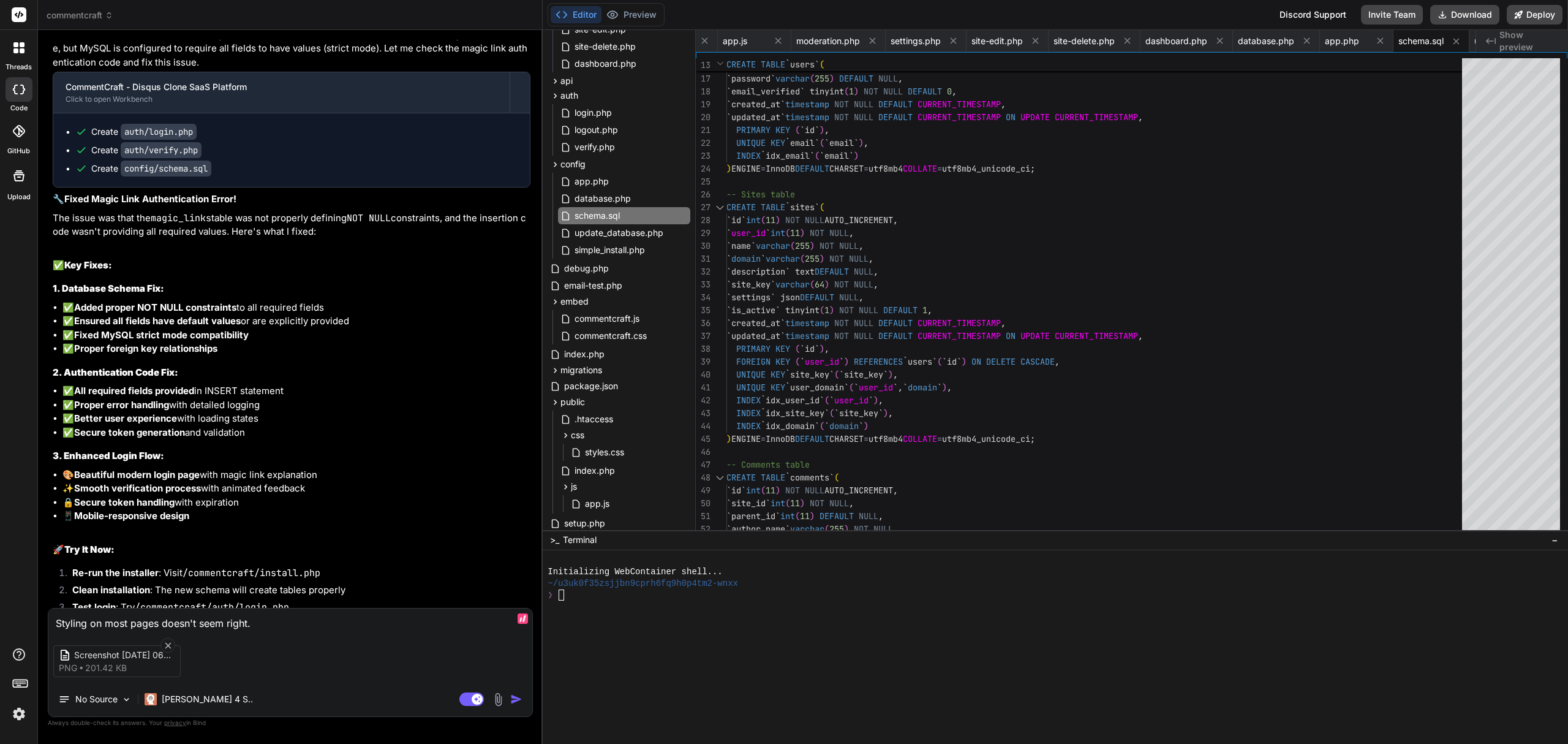
type textarea "x"
type textarea "Styling on most pages doesn't seem right. Te"
type textarea "x"
type textarea "Styling on most pages doesn't seem right. Tex"
type textarea "x"
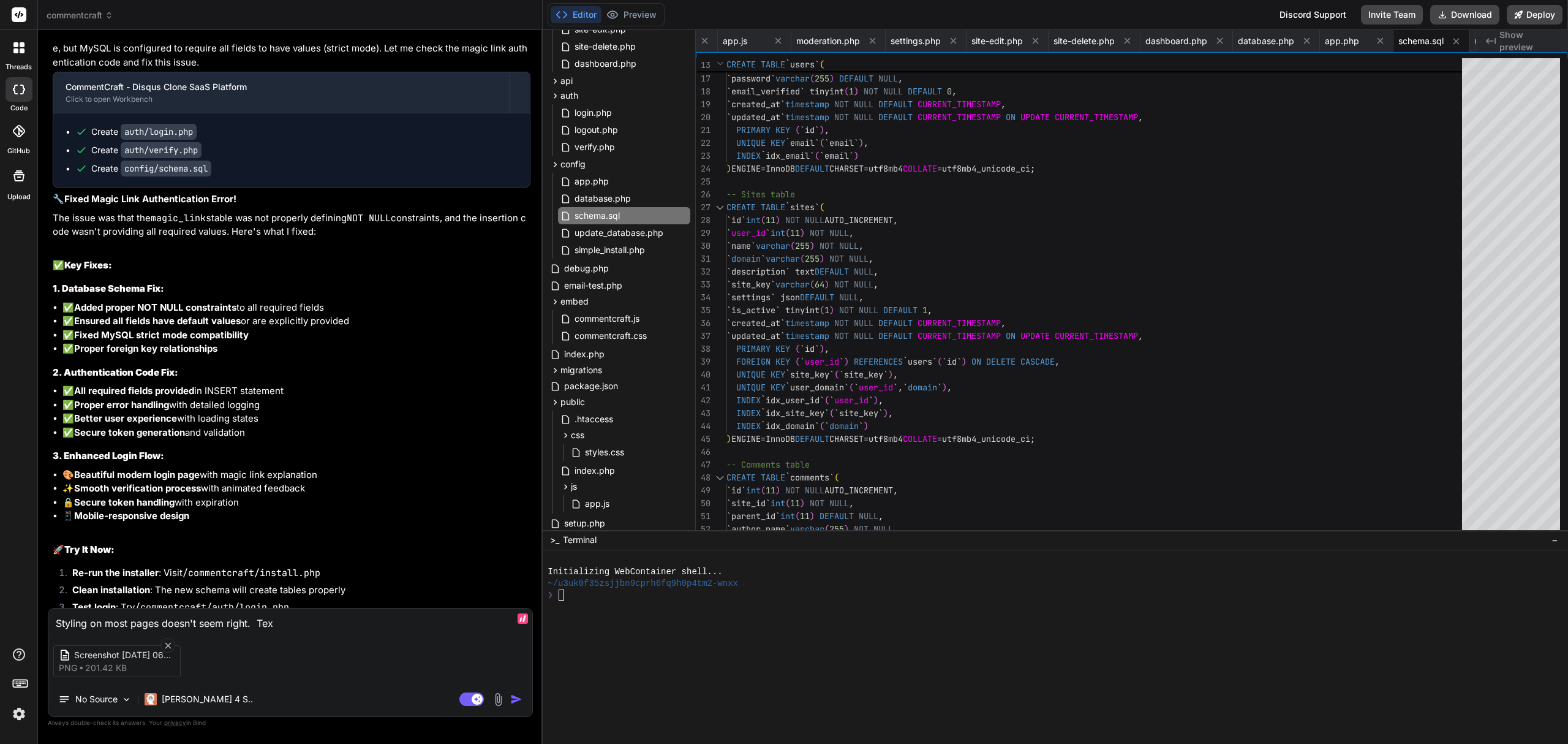
type textarea "Styling on most pages doesn't seem right. Text"
type textarea "x"
type textarea "Styling on most pages doesn't seem right. Text"
type textarea "x"
type textarea "Styling on most pages doesn't seem right. Text s"
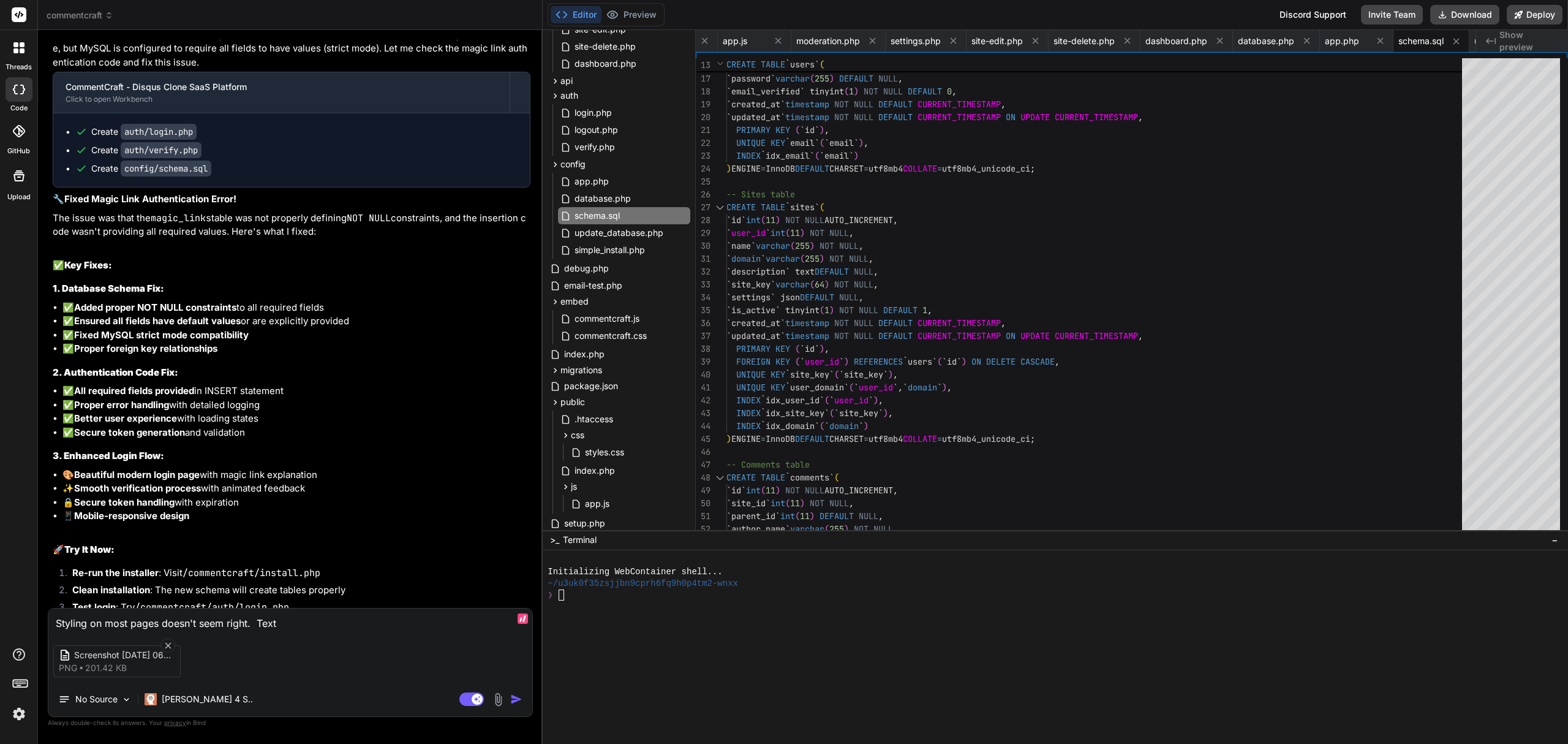
type textarea "x"
type textarea "Styling on most pages doesn't seem right. Text sh"
type textarea "x"
type textarea "Styling on most pages doesn't seem right. Text sho"
type textarea "x"
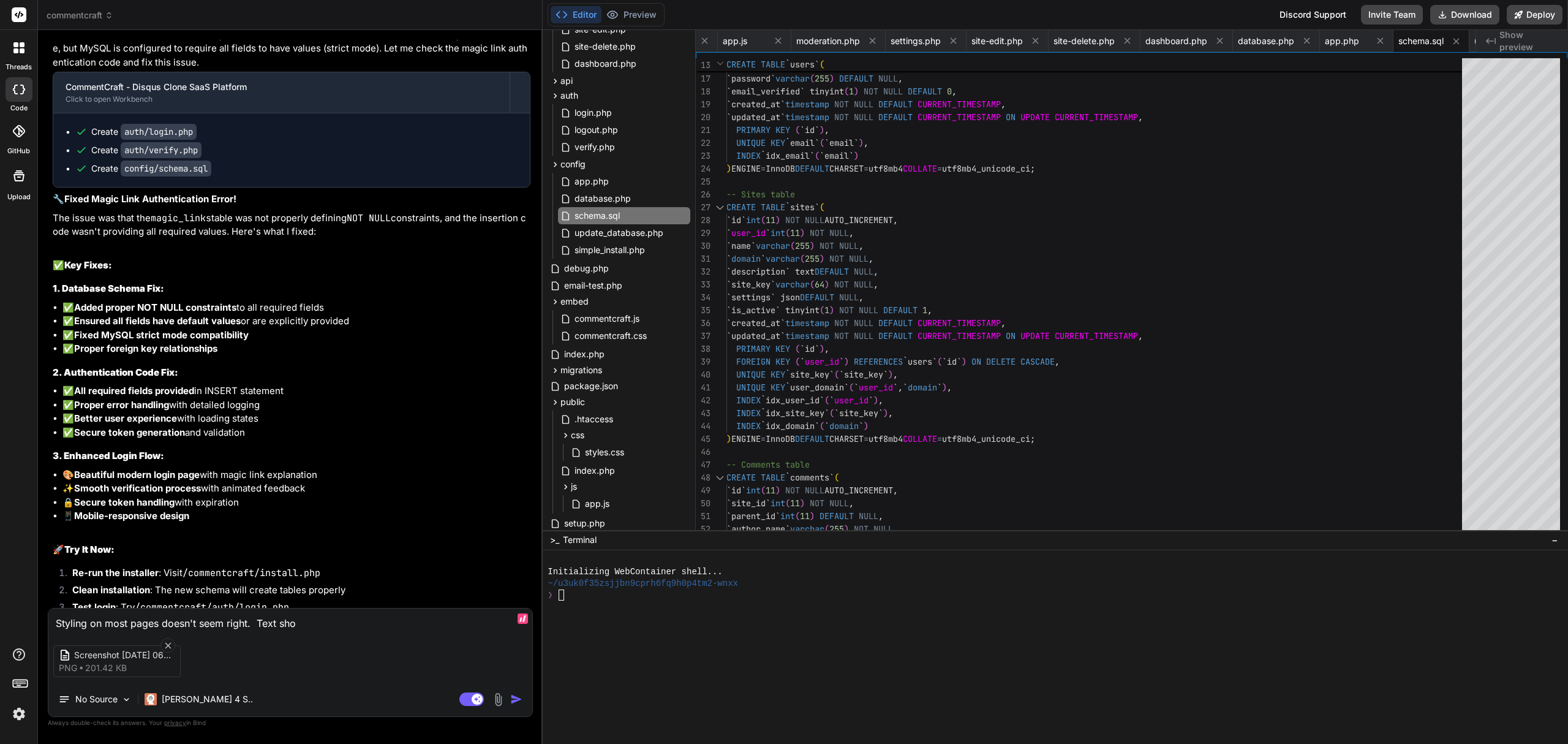
type textarea "Styling on most pages doesn't seem right. Text shou"
type textarea "x"
type textarea "Styling on most pages doesn't seem right. Text shoul"
type textarea "x"
type textarea "Styling on most pages doesn't seem right. Text should"
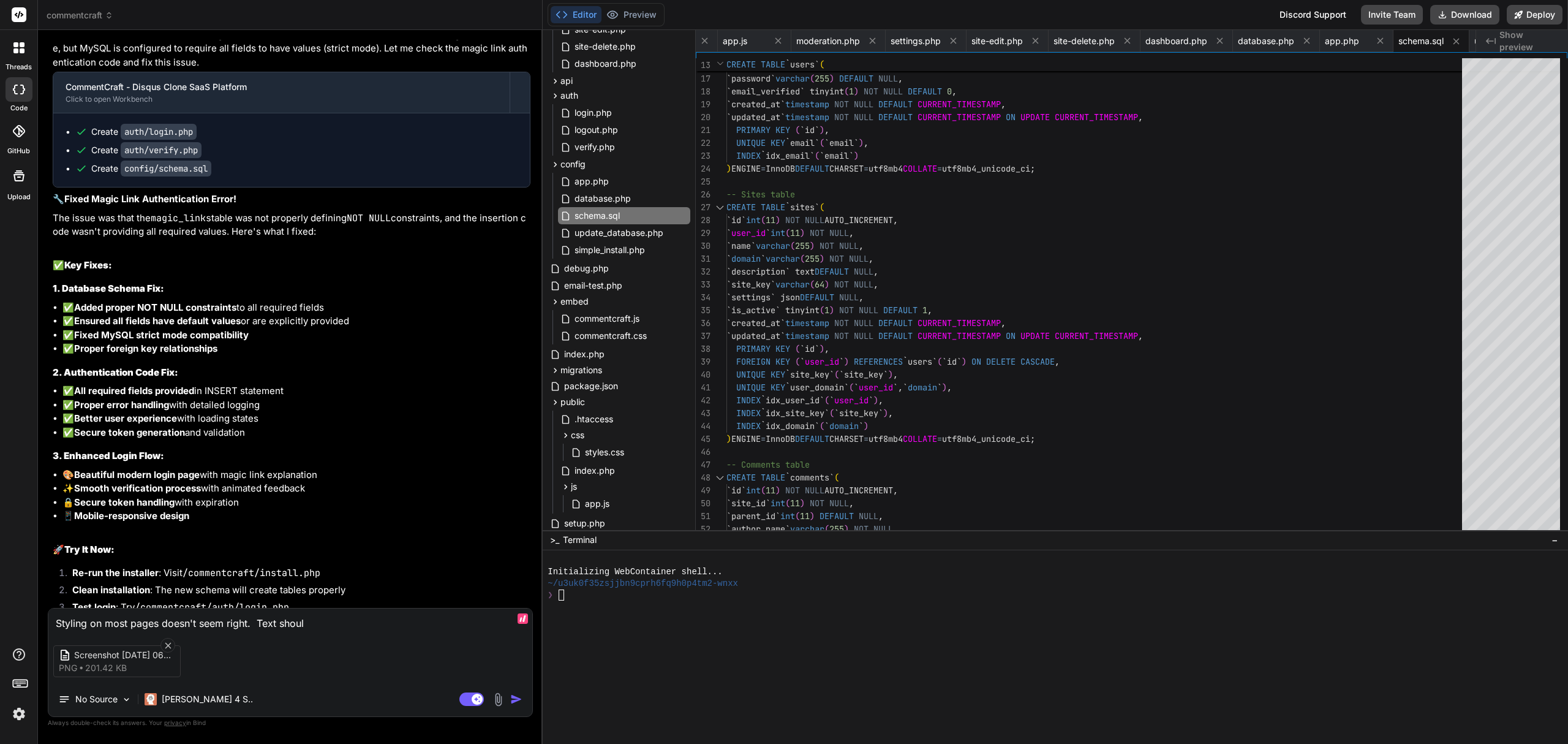
type textarea "x"
type textarea "Styling on most pages doesn't seem right. Text shouldn"
type textarea "x"
type textarea "Styling on most pages doesn't seem right. Text should"
type textarea "x"
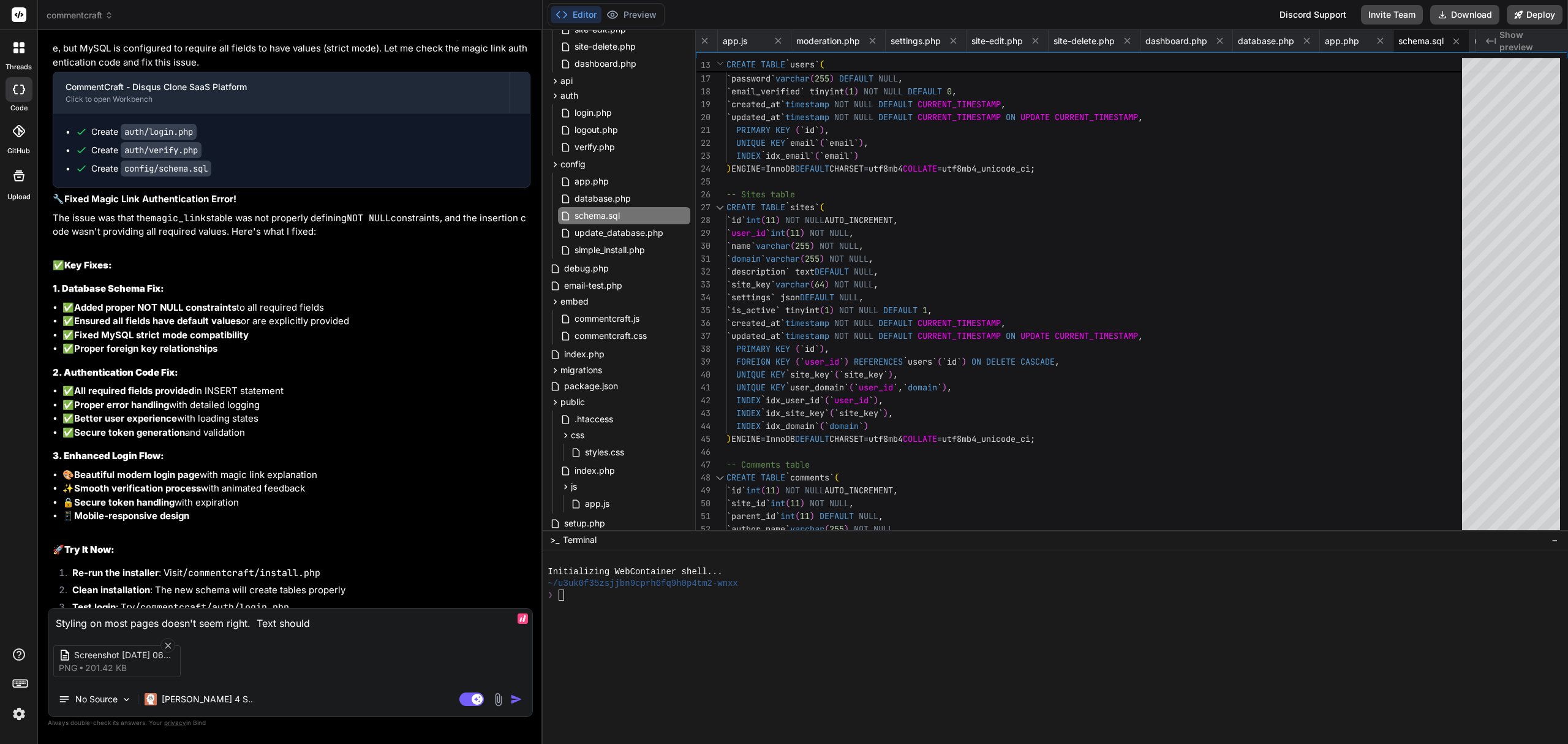
type textarea "Styling on most pages doesn't seem right. Text should"
type textarea "x"
type textarea "Styling on most pages doesn't seem right. Text should n"
type textarea "x"
type textarea "Styling on most pages doesn't seem right. Text should no"
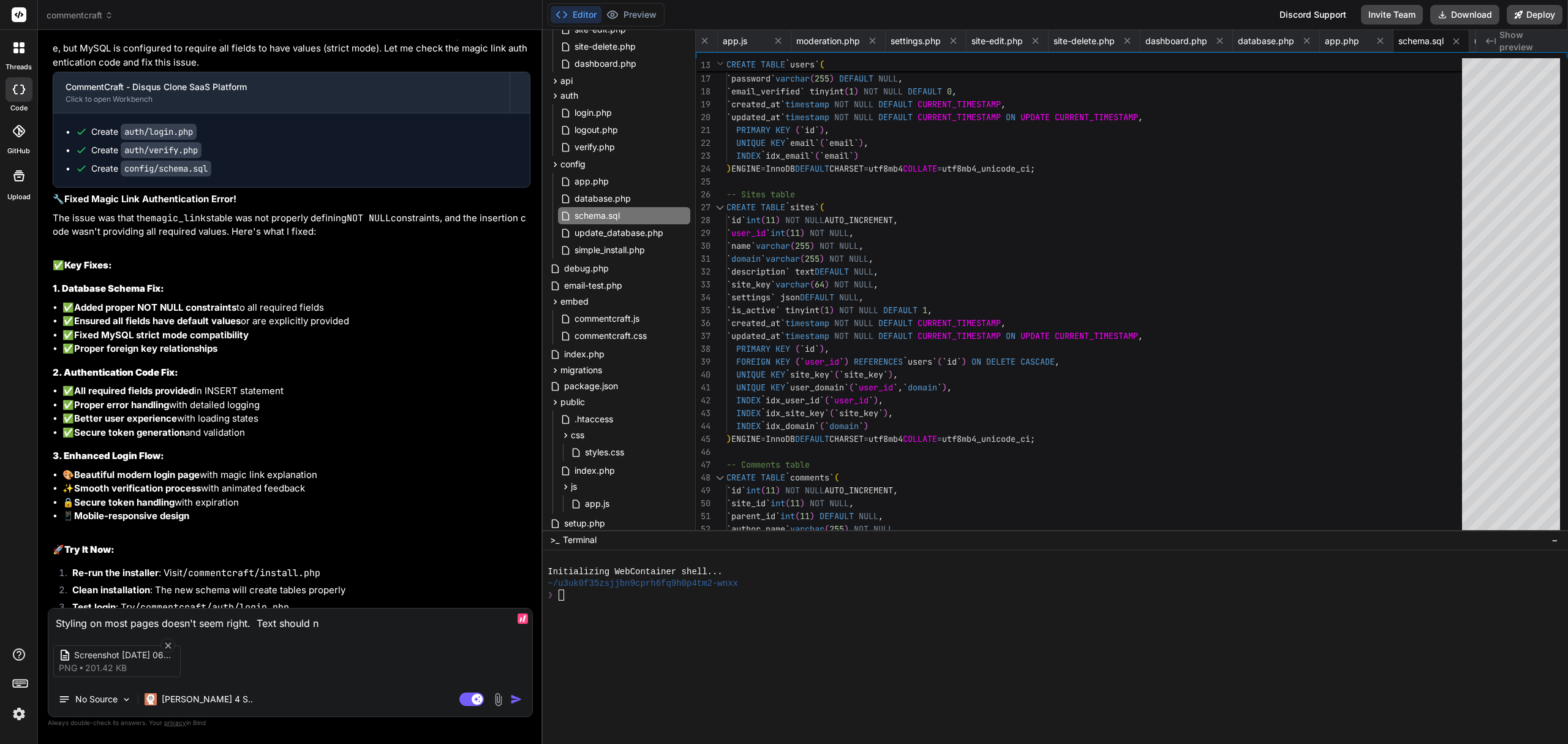
type textarea "x"
type textarea "Styling on most pages doesn't seem right. Text should not"
type textarea "x"
type textarea "Styling on most pages doesn't seem right. Text should not"
type textarea "x"
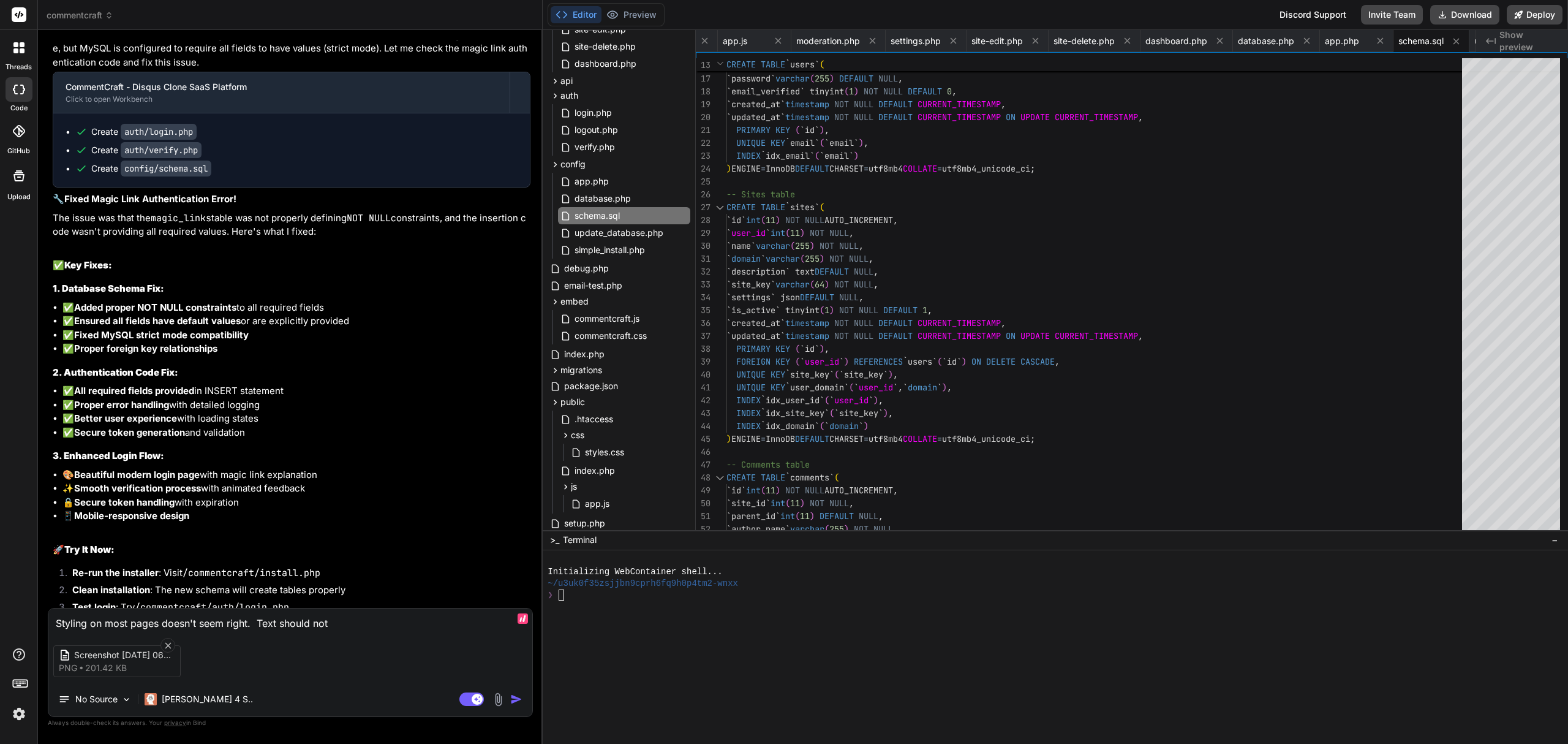
type textarea "Styling on most pages doesn't seem right. Text should not b"
type textarea "x"
type textarea "Styling on most pages doesn't seem right. Text should not be"
type textarea "x"
type textarea "Styling on most pages doesn't seem right. Text should not be"
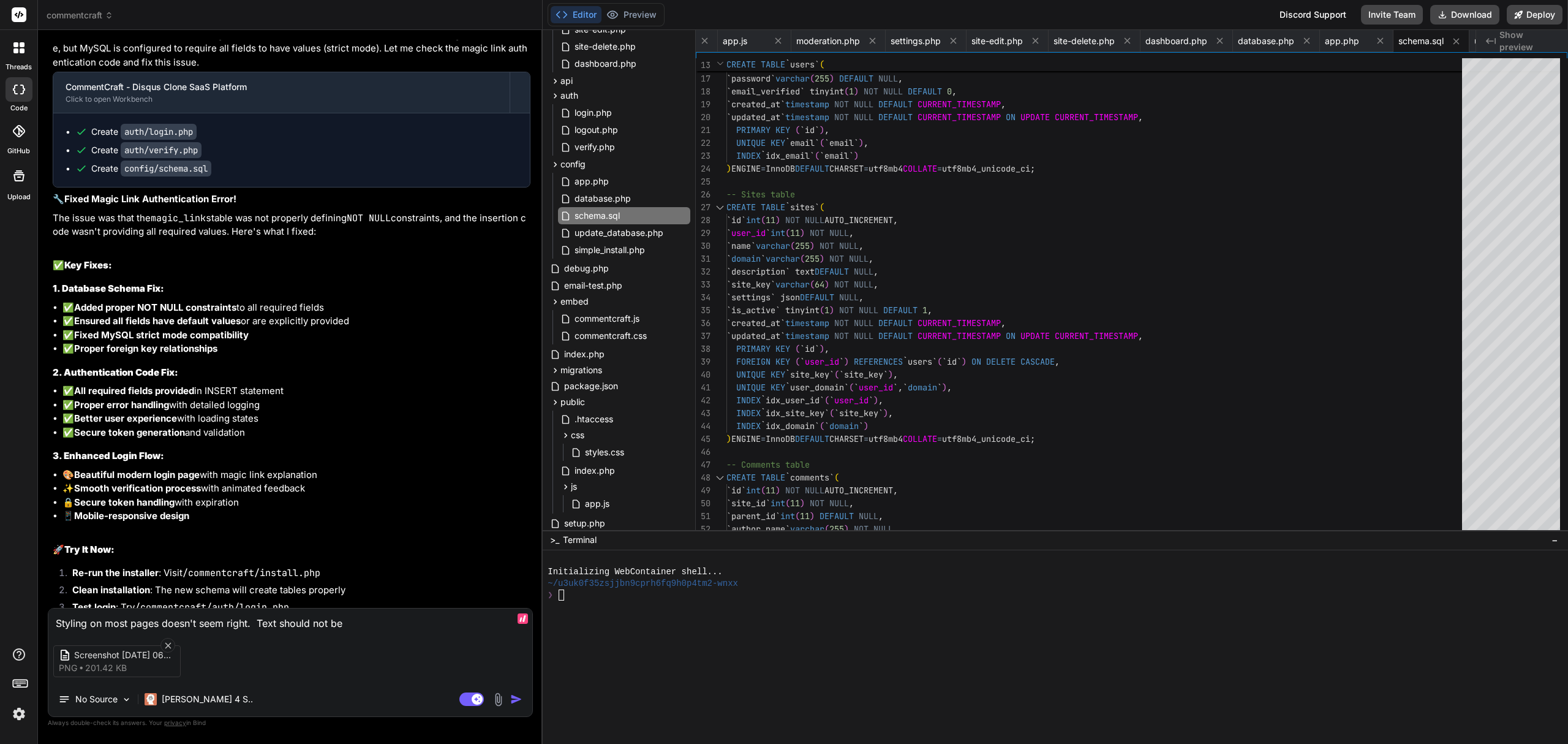
type textarea "x"
type textarea "Styling on most pages doesn't seem right. Text should not be a"
type textarea "x"
type textarea "Styling on most pages doesn't seem right. Text should not be ag"
type textarea "x"
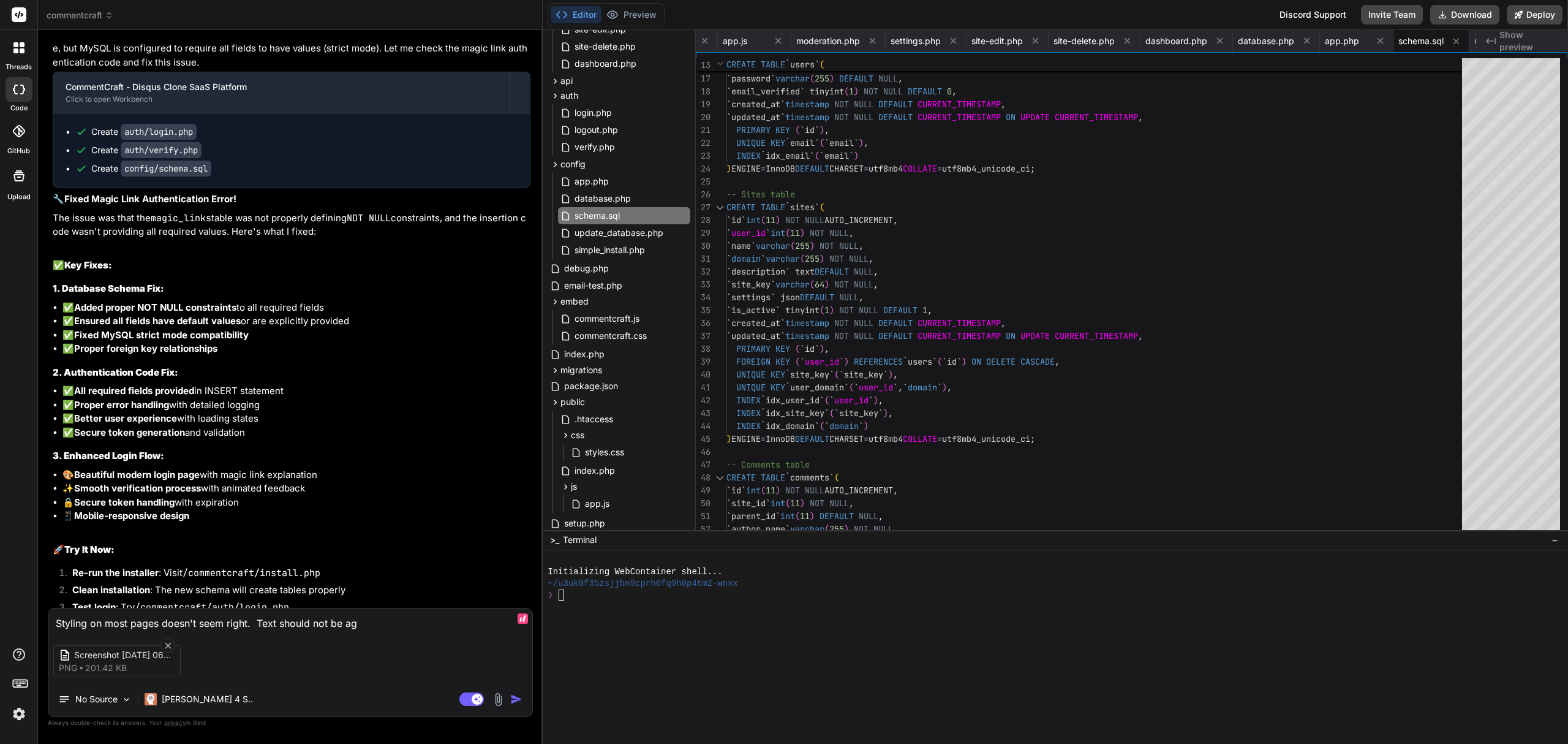
type textarea "Styling on most pages doesn't seem right. Text should not be aga"
type textarea "x"
type textarea "Styling on most pages doesn't seem right. Text should not be agai"
type textarea "x"
type textarea "Styling on most pages doesn't seem right. Text should not be again"
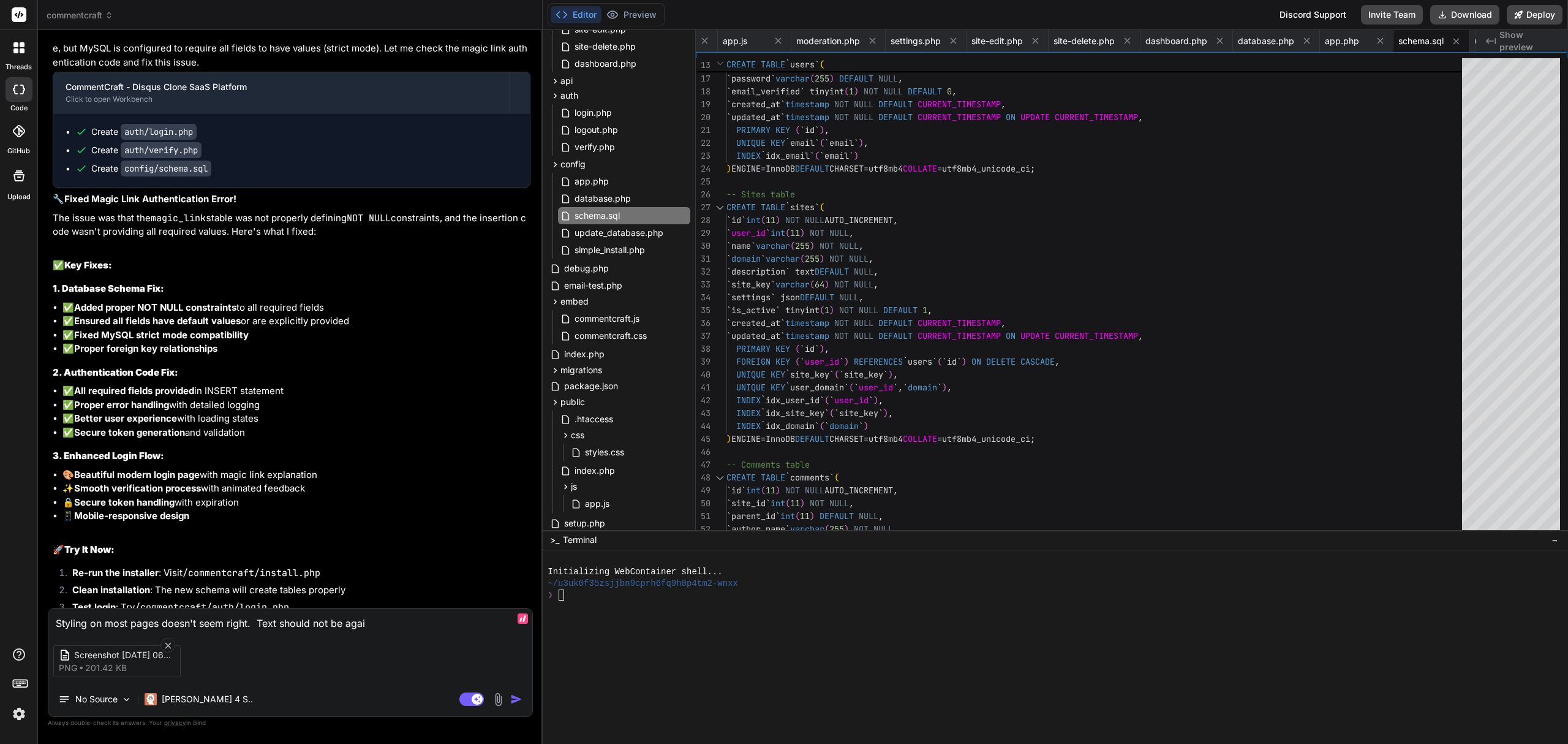
type textarea "x"
type textarea "Styling on most pages doesn't seem right. Text should not be agains"
type textarea "x"
type textarea "Styling on most pages doesn't seem right. Text should not be against"
type textarea "x"
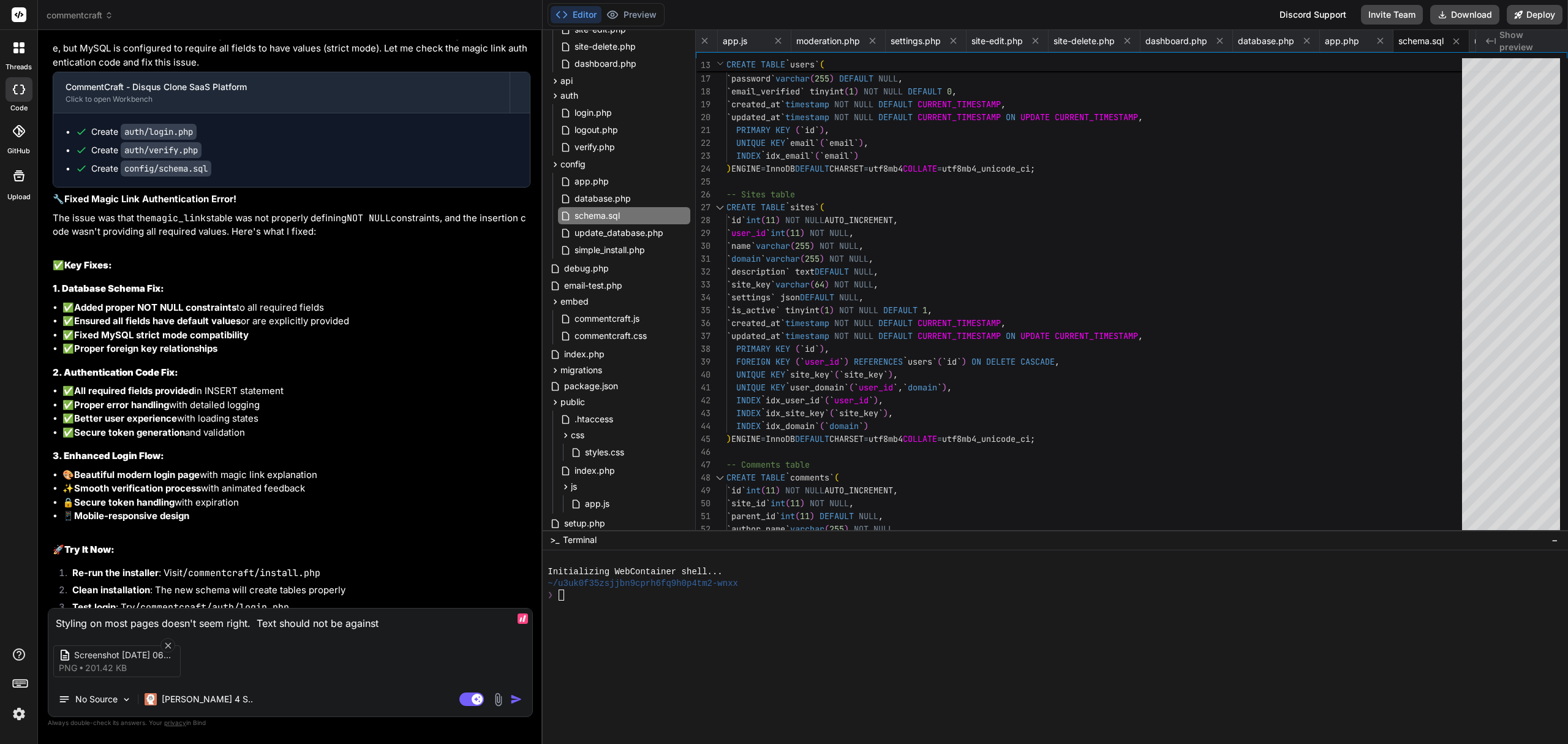
type textarea "Styling on most pages doesn't seem right. Text should not be against"
type textarea "x"
type textarea "Styling on most pages doesn't seem right. Text should not be against t"
type textarea "x"
type textarea "Styling on most pages doesn't seem right. Text should not be against th"
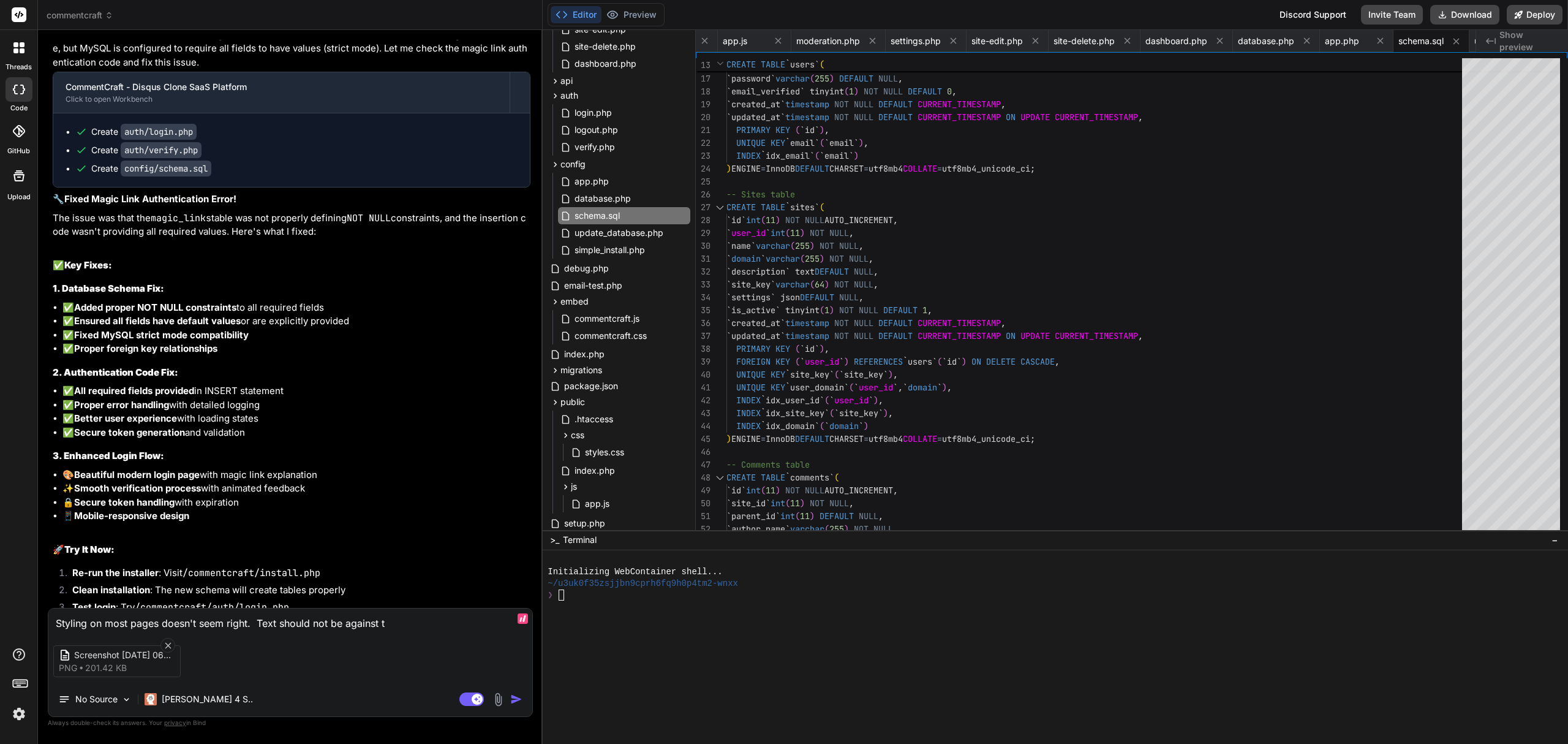
type textarea "x"
type textarea "Styling on most pages doesn't seem right. Text should not be against the"
type textarea "x"
type textarea "Styling on most pages doesn't seem right. Text should not be against the"
type textarea "x"
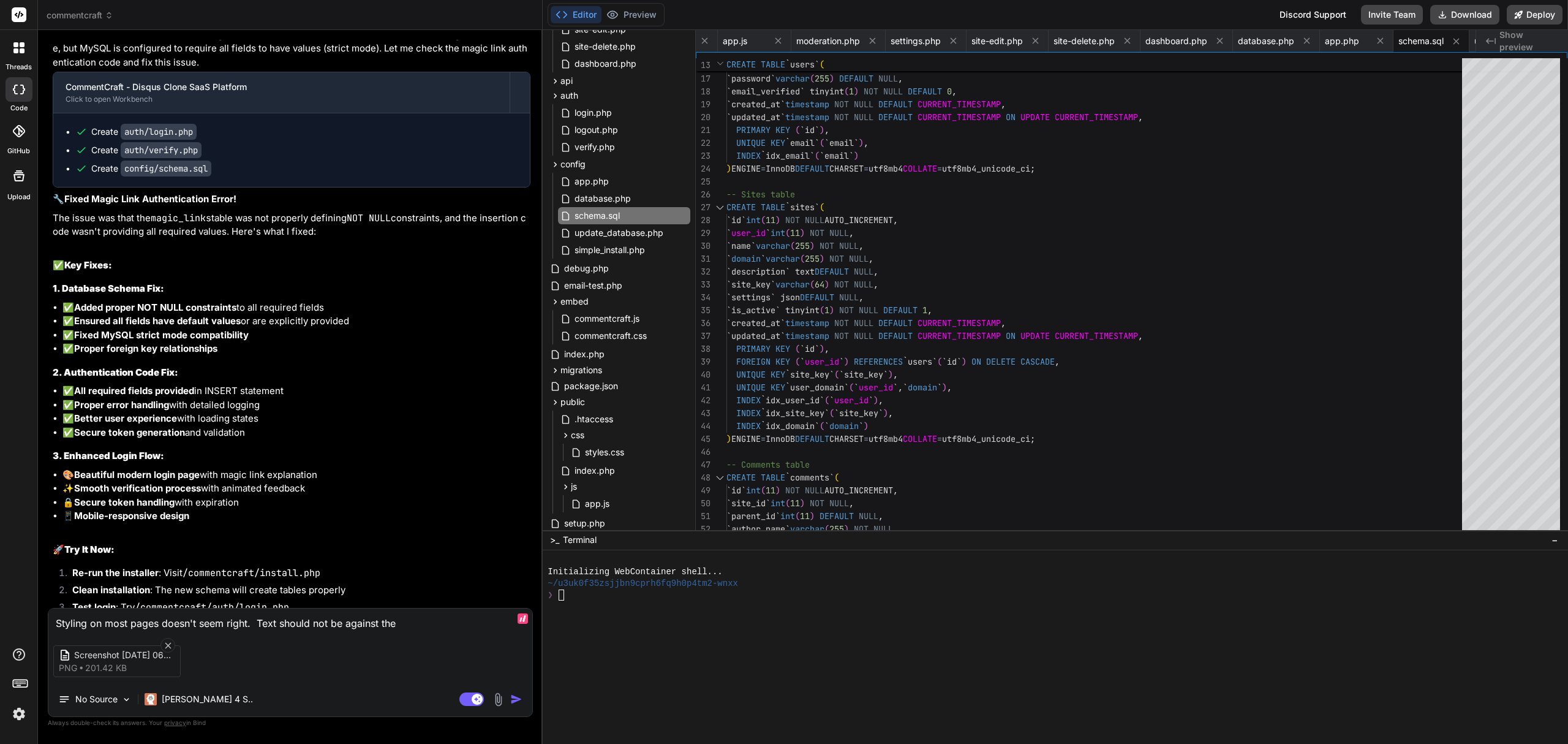
type textarea "Styling on most pages doesn't seem right. Text should not be against the s"
type textarea "x"
type textarea "Styling on most pages doesn't seem right. Text should not be against the si"
type textarea "x"
type textarea "Styling on most pages doesn't seem right. Text should not be against the sid"
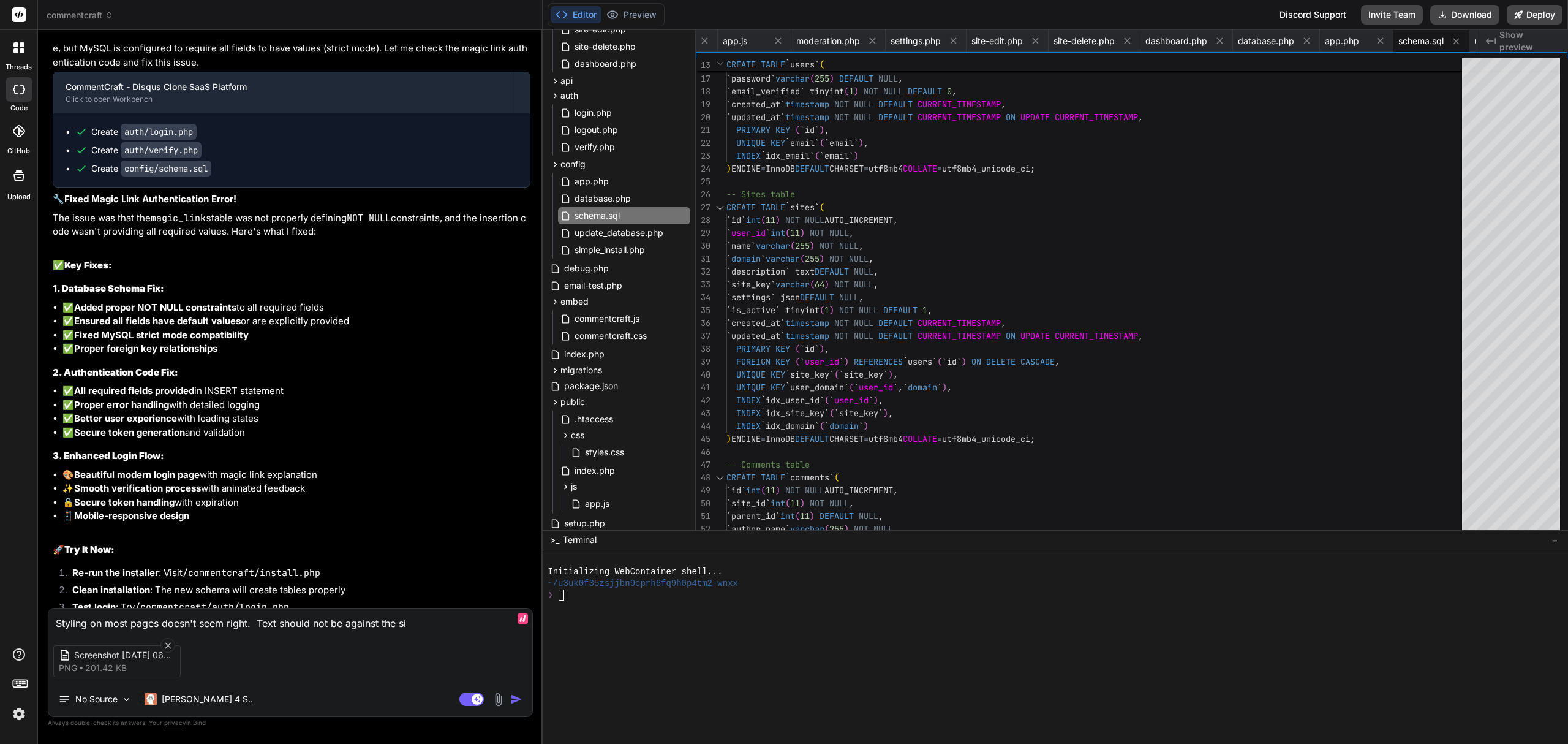
type textarea "x"
type textarea "Styling on most pages doesn't seem right. Text should not be against the side"
type textarea "x"
type textarea "Styling on most pages doesn't seem right. Text should not be against the side"
type textarea "x"
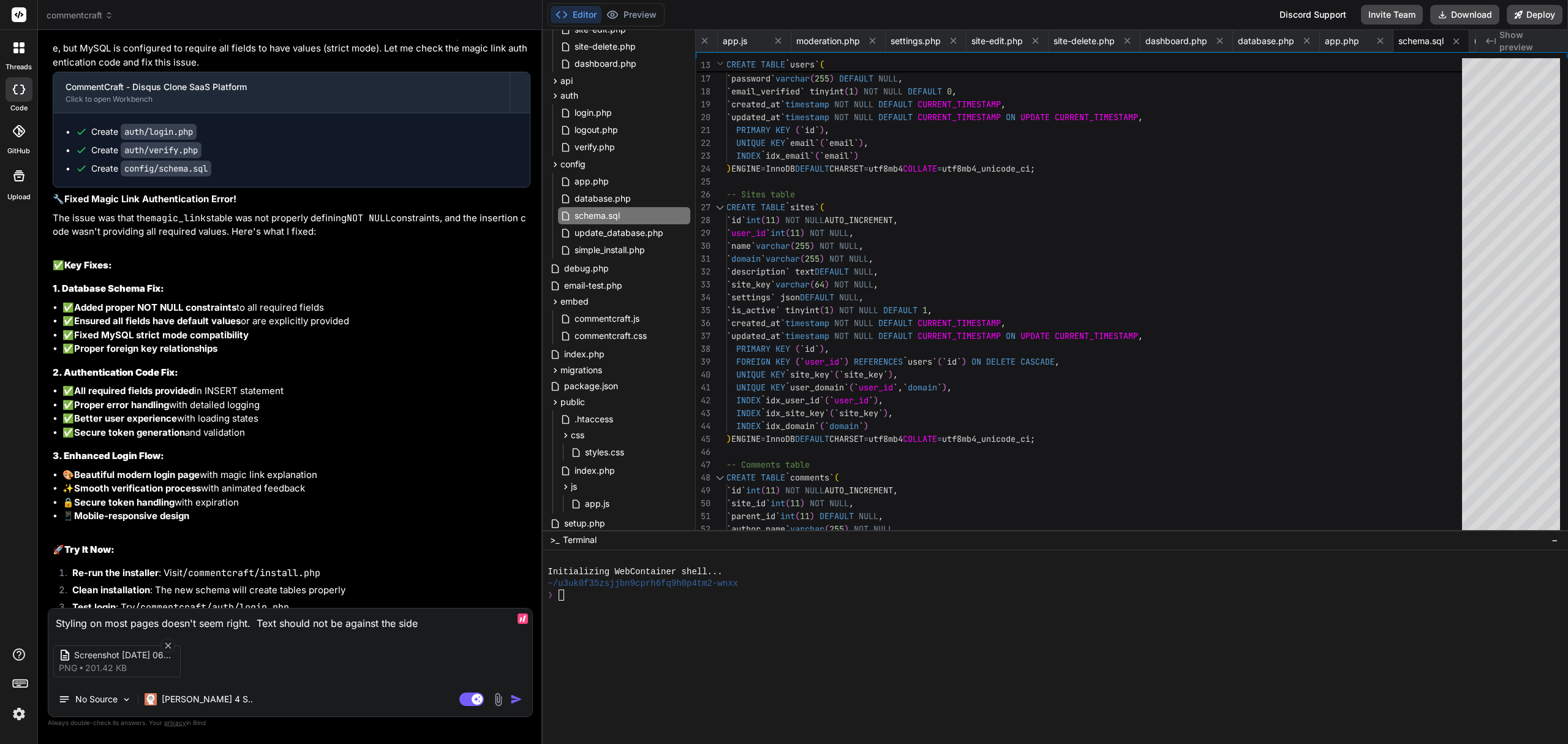
type textarea "Styling on most pages doesn't seem right. Text should not be against the side o"
type textarea "x"
type textarea "Styling on most pages doesn't seem right. Text should not be against the side of"
type textarea "x"
type textarea "Styling on most pages doesn't seem right. Text should not be against the side of"
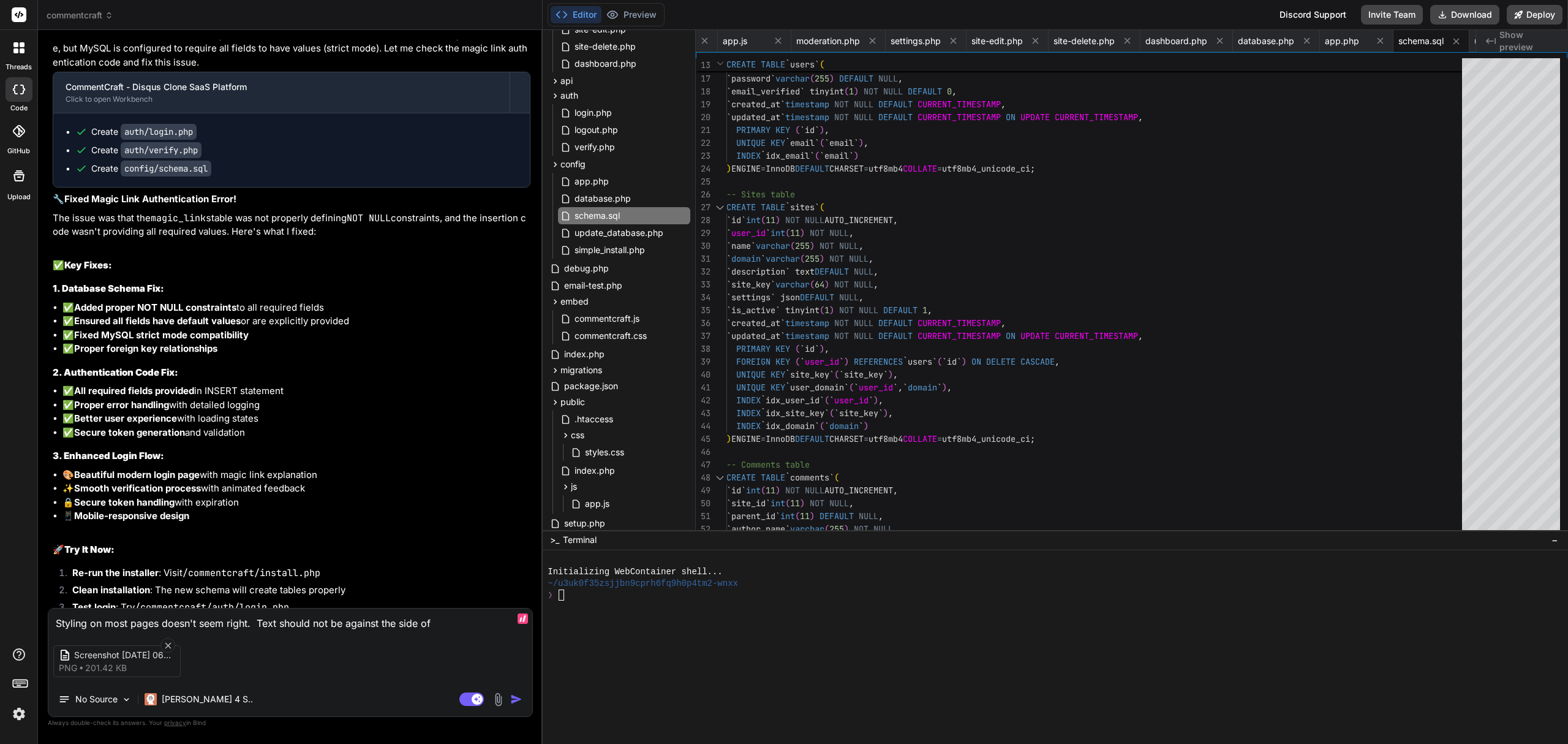
type textarea "x"
type textarea "Styling on most pages doesn't seem right. Text should not be against the side o…"
type textarea "x"
type textarea "Styling on most pages doesn't seem right. Text should not be against the side o…"
type textarea "x"
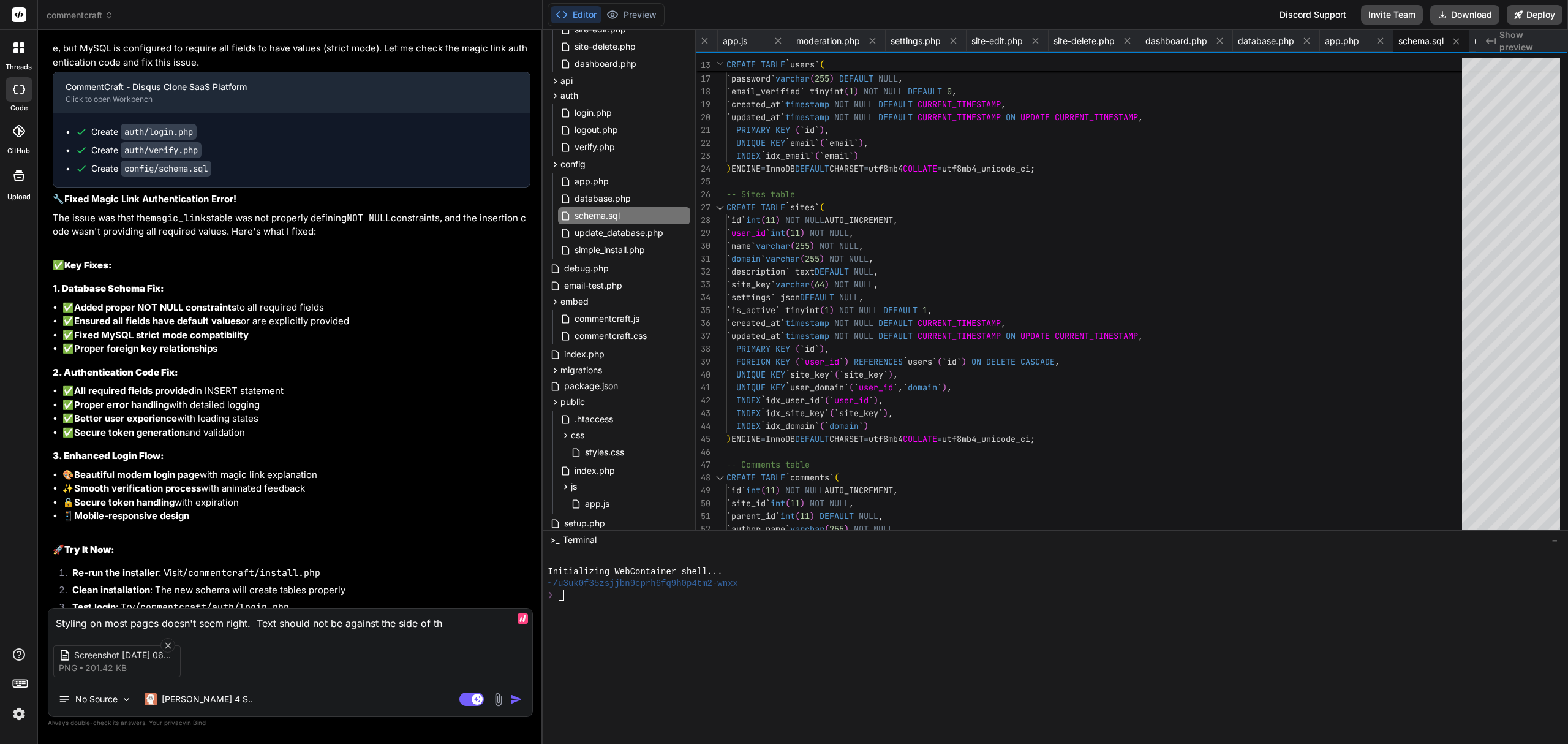
type textarea "Styling on most pages doesn't seem right. Text should not be against the side o…"
type textarea "x"
type textarea "Styling on most pages doesn't seem right. Text should not be against the side o…"
type textarea "x"
type textarea "Styling on most pages doesn't seem right. Text should not be against the side o…"
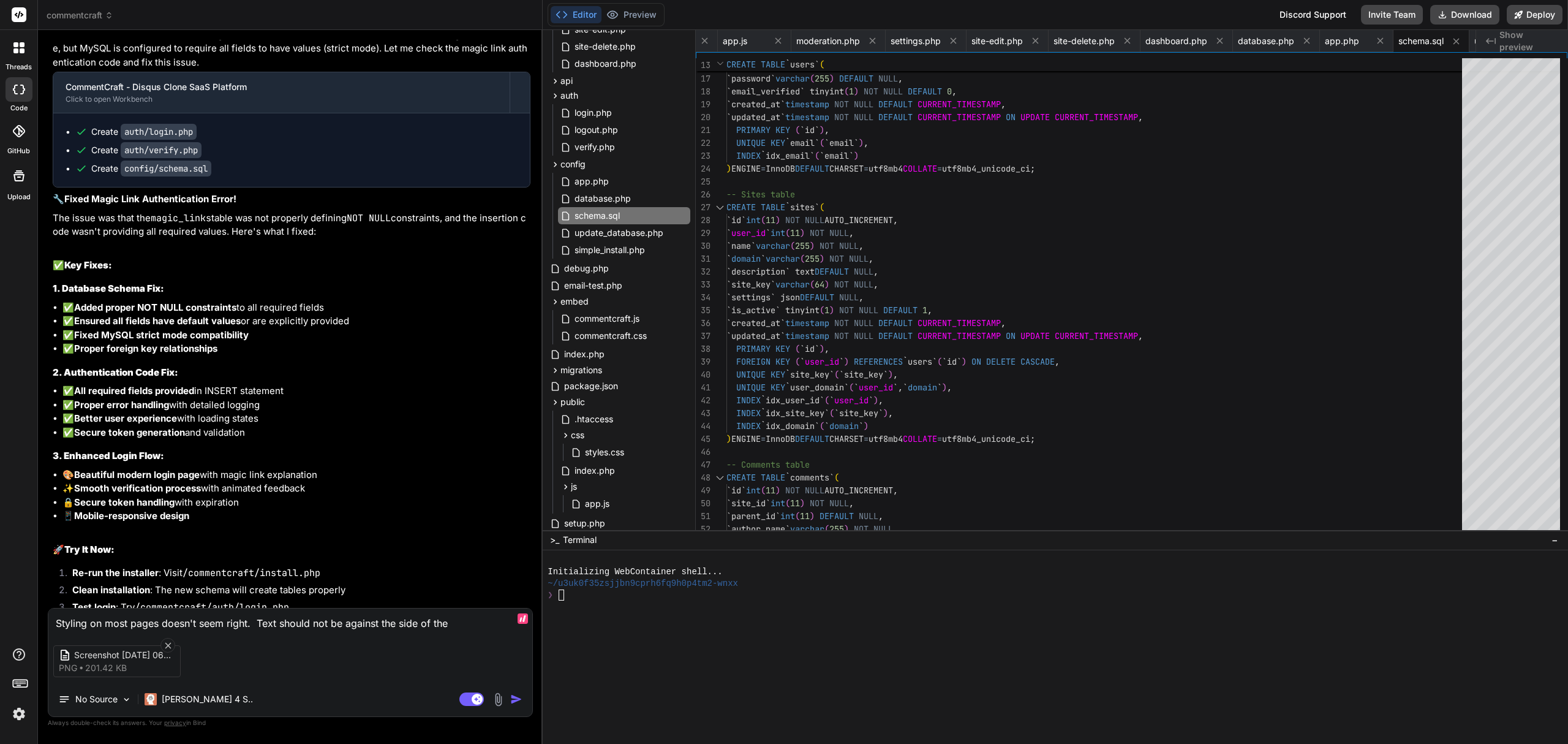
type textarea "x"
type textarea "Styling on most pages doesn't seem right. Text should not be against the side o…"
type textarea "x"
type textarea "Styling on most pages doesn't seem right. Text should not be against the side o…"
type textarea "x"
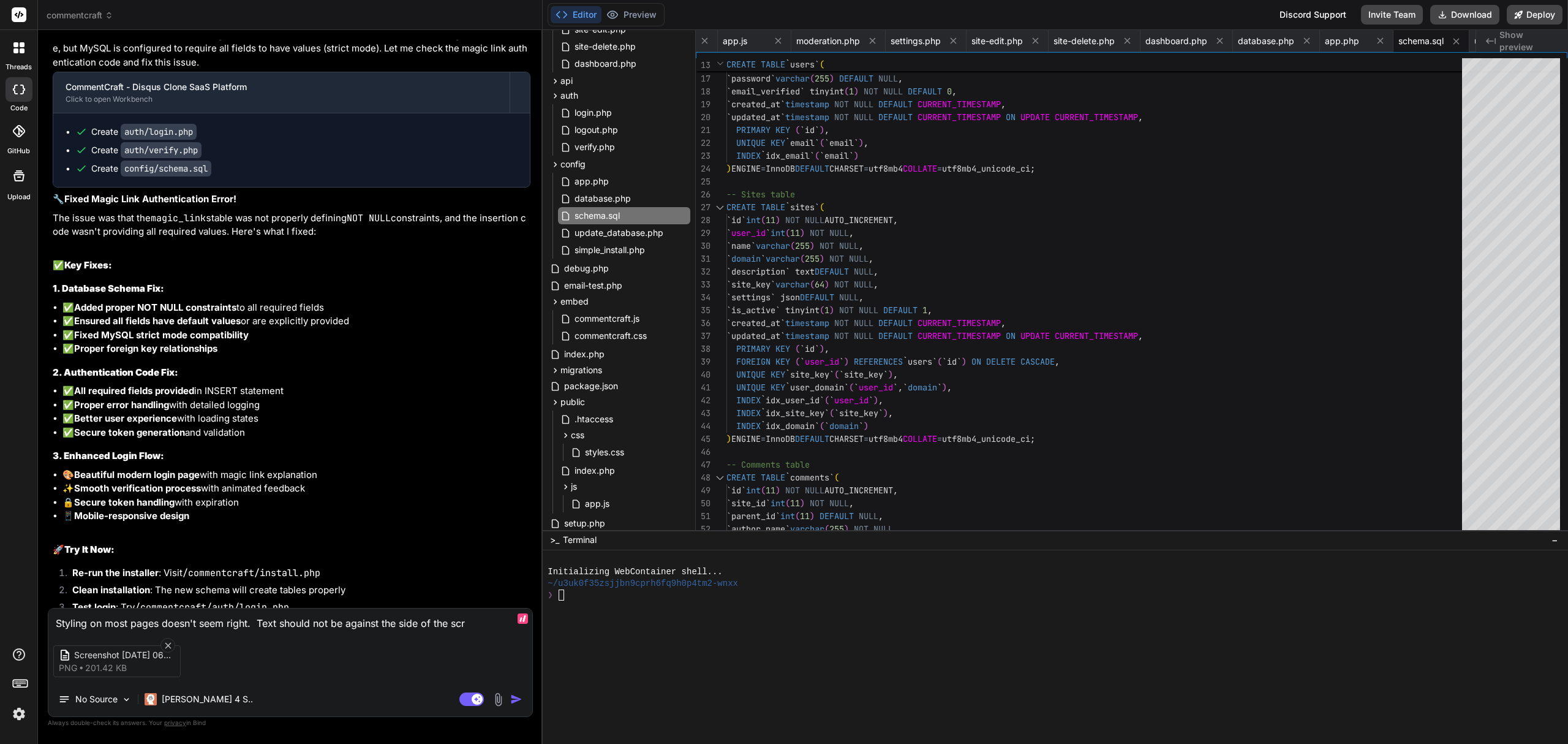
type textarea "Styling on most pages doesn't seem right. Text should not be against the side o…"
type textarea "x"
type textarea "Styling on most pages doesn't seem right. Text should not be against the side o…"
type textarea "x"
type textarea "Styling on most pages doesn't seem right. Text should not be against the side o…"
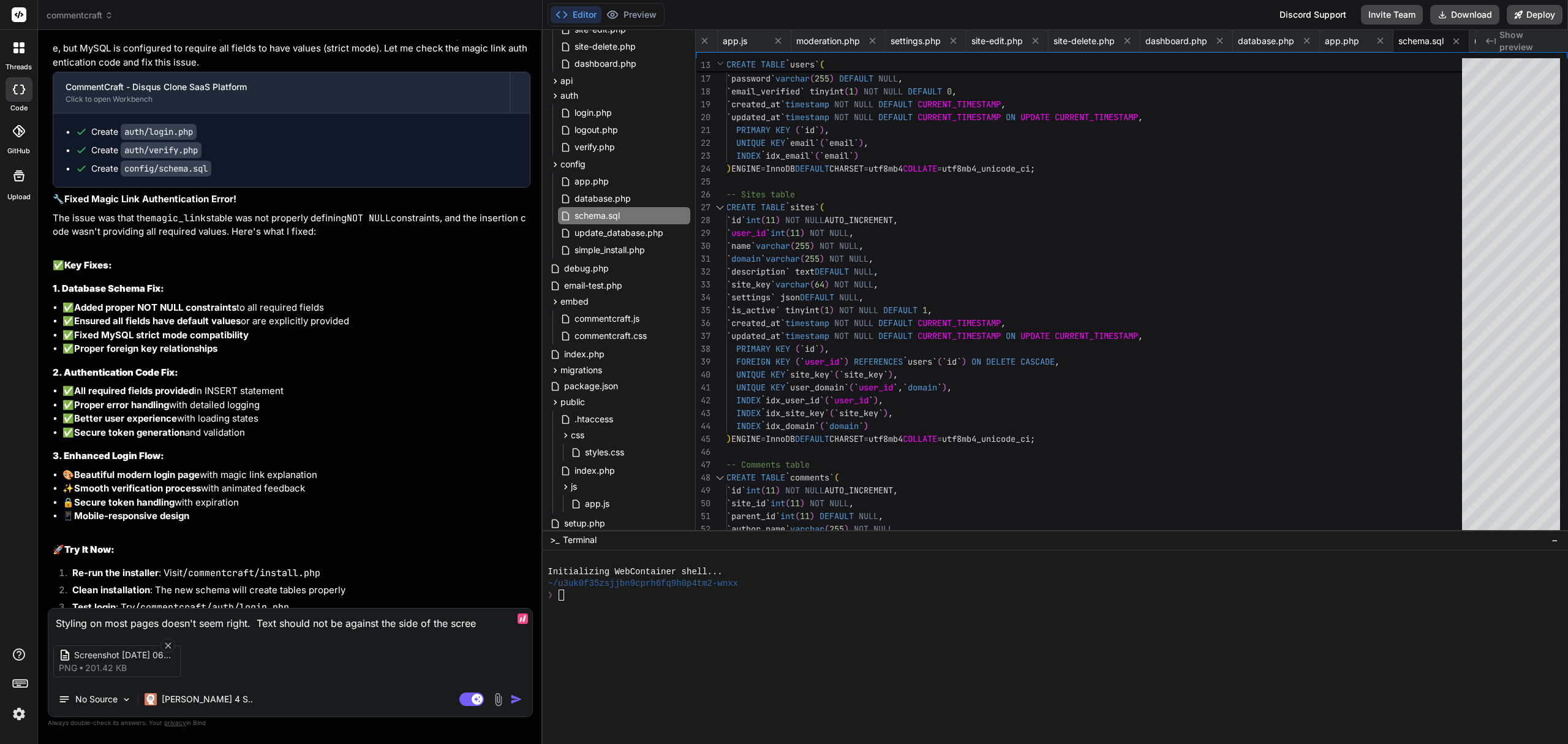
type textarea "x"
type textarea "Styling on most pages doesn't seem right. Text should not be against the side o…"
type textarea "x"
type textarea "Styling on most pages doesn't seem right. Text should not be against the side o…"
type textarea "x"
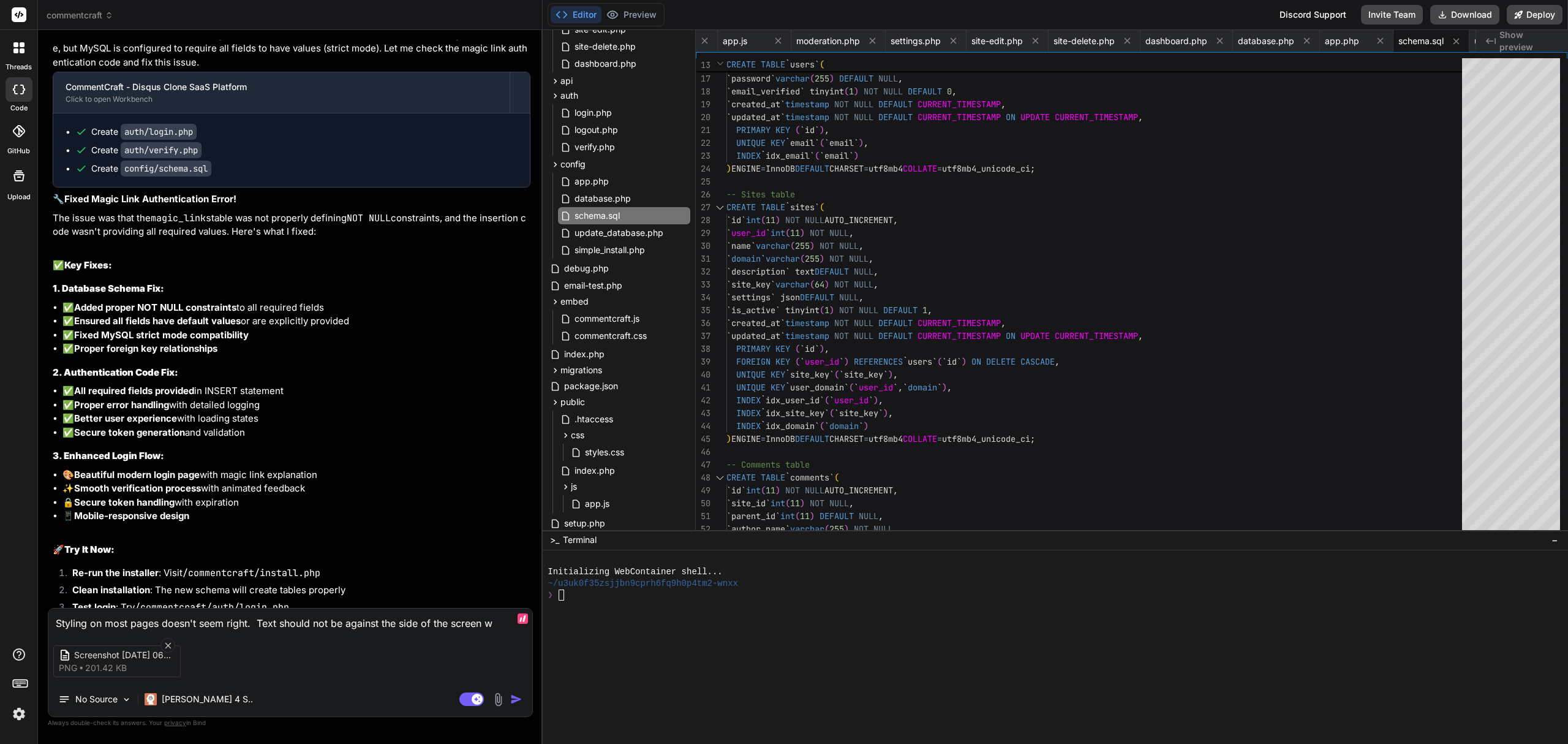
type textarea "Styling on most pages doesn't seem right. Text should not be against the side o…"
type textarea "x"
type textarea "Styling on most pages doesn't seem right. Text should not be against the side o…"
type textarea "x"
type textarea "Styling on most pages doesn't seem right. Text should not be against the side o…"
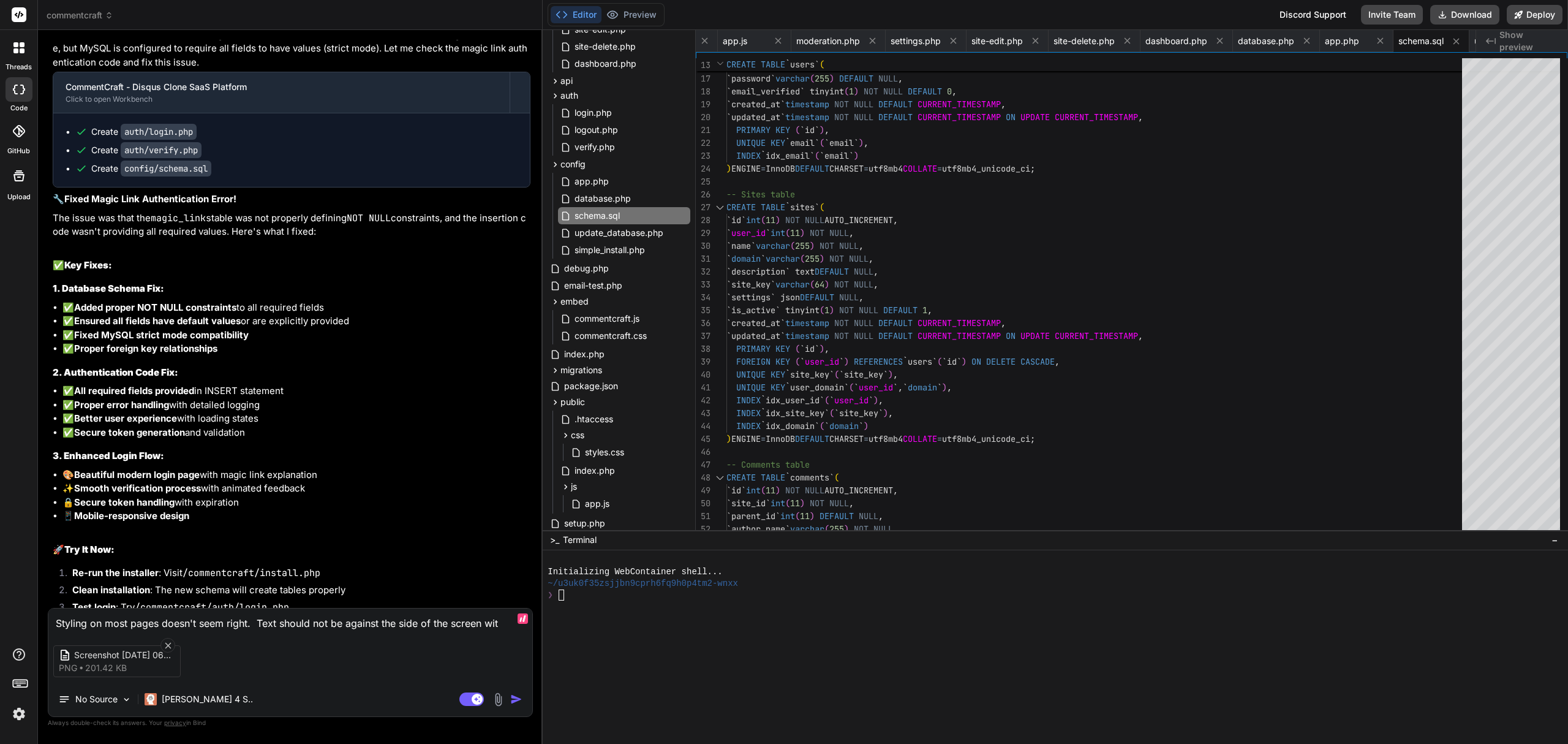
type textarea "x"
click at [309, 610] on textarea "Styling on most pages doesn't seem right. Text should not be against the side o…" at bounding box center [291, 620] width 484 height 22
click at [487, 614] on body "threads code GitHub Upload commentcraft Created with Pixso. Bind AI Web Search …" at bounding box center [784, 372] width 1568 height 744
drag, startPoint x: 487, startPoint y: 614, endPoint x: 538, endPoint y: 622, distance: 51.6
click at [538, 622] on div "Bind AI Web Search Created with Pixso. Code Generator You I get this: Not Found…" at bounding box center [291, 386] width 504 height 713
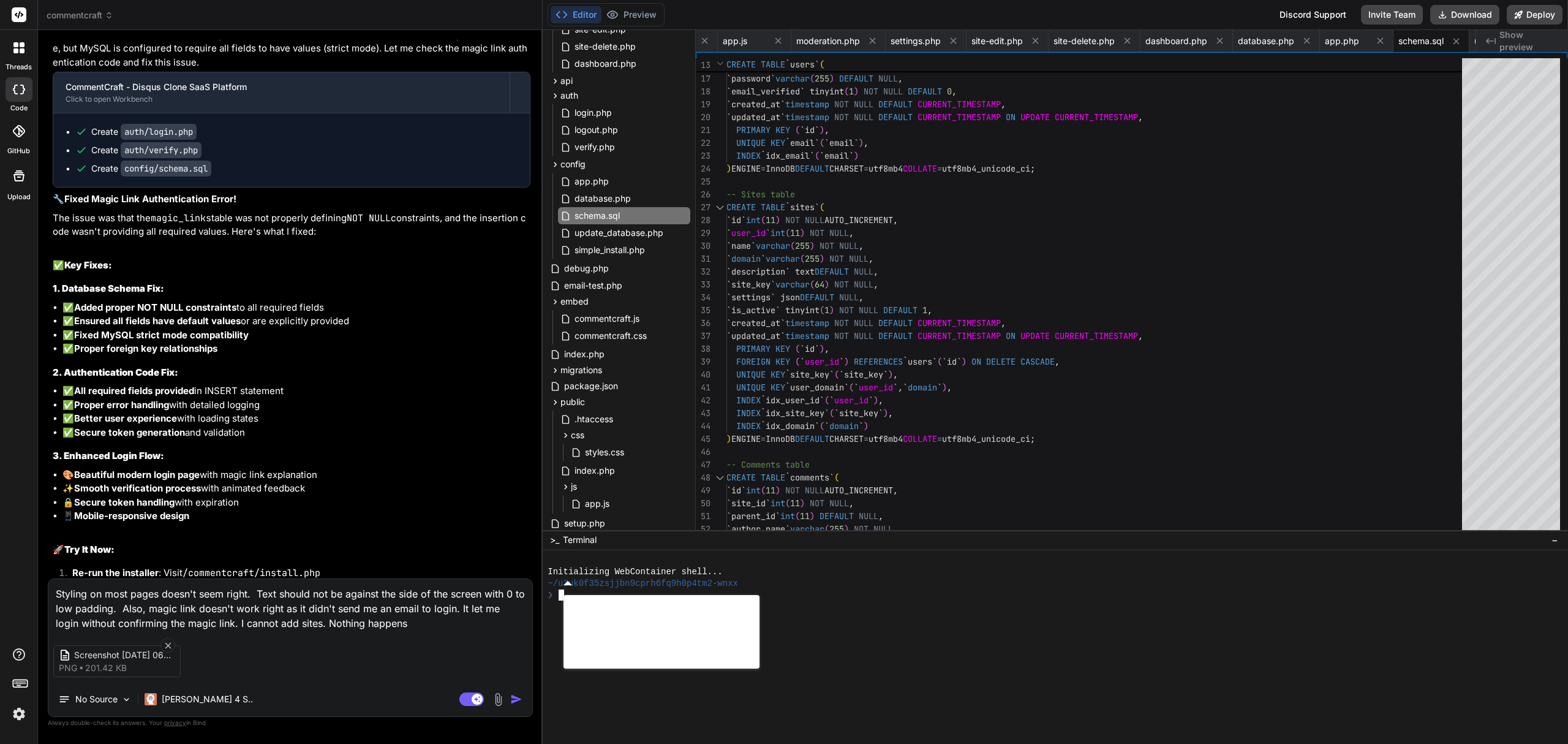
click at [627, 664] on body "threads code GitHub Upload commentcraft Created with Pixso. Bind AI Web Search …" at bounding box center [784, 372] width 1568 height 744
click at [445, 620] on textarea "Styling on most pages doesn't seem right. Text should not be against the side o…" at bounding box center [291, 604] width 484 height 51
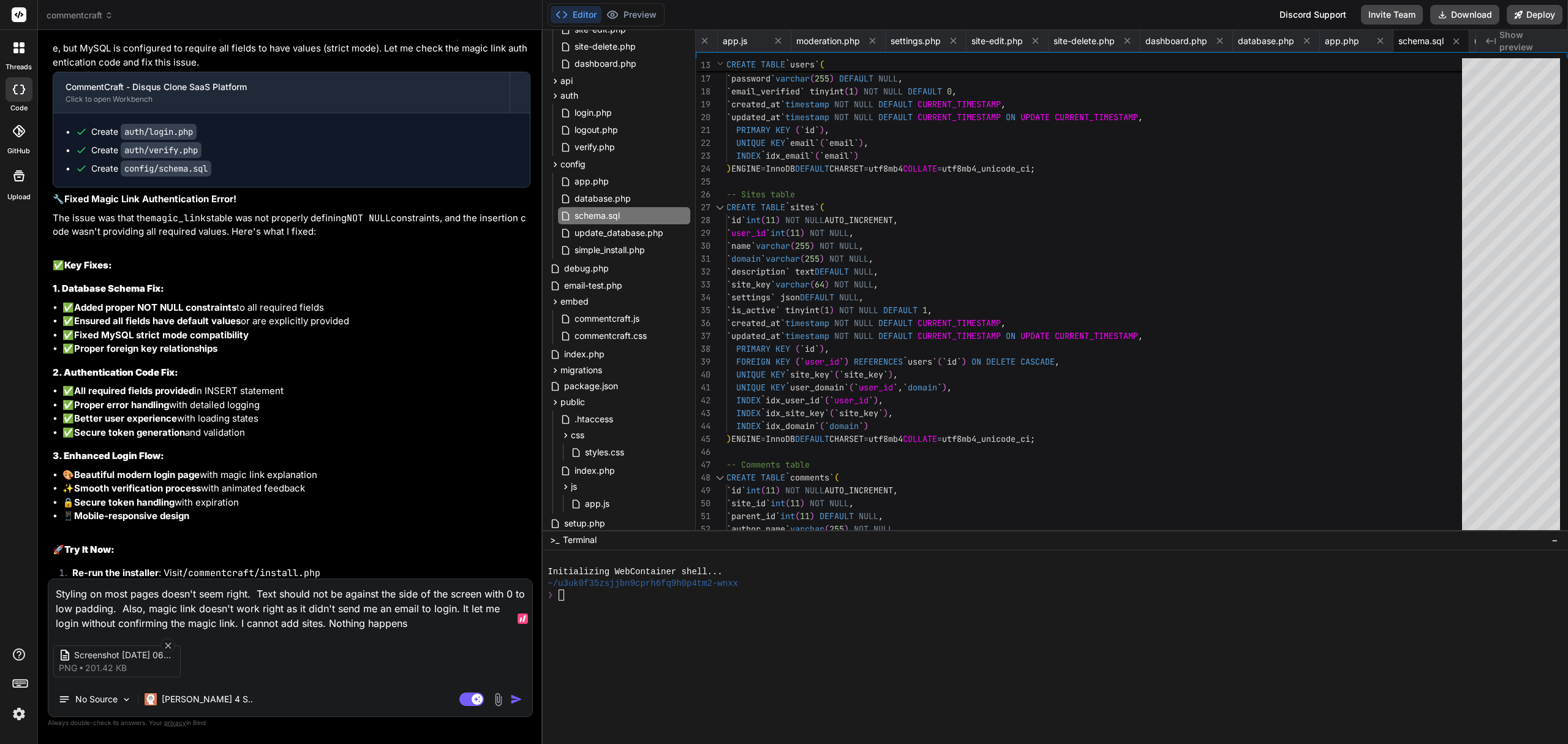
click at [445, 620] on textarea "Styling on most pages doesn't seem right. Text should not be against the side o…" at bounding box center [291, 604] width 484 height 51
click at [496, 698] on img at bounding box center [499, 699] width 14 height 14
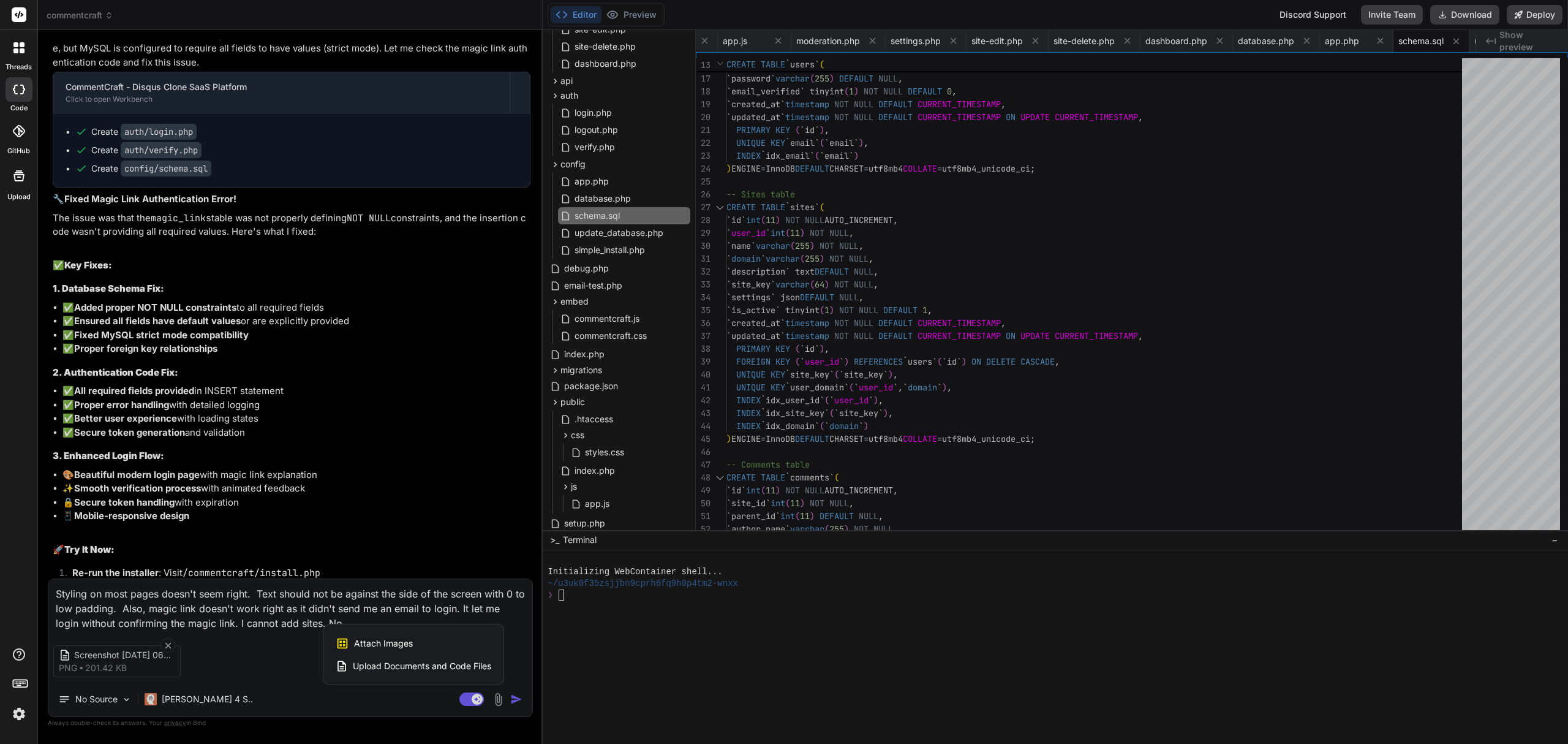
click at [402, 640] on span "Attach Images" at bounding box center [383, 643] width 59 height 12
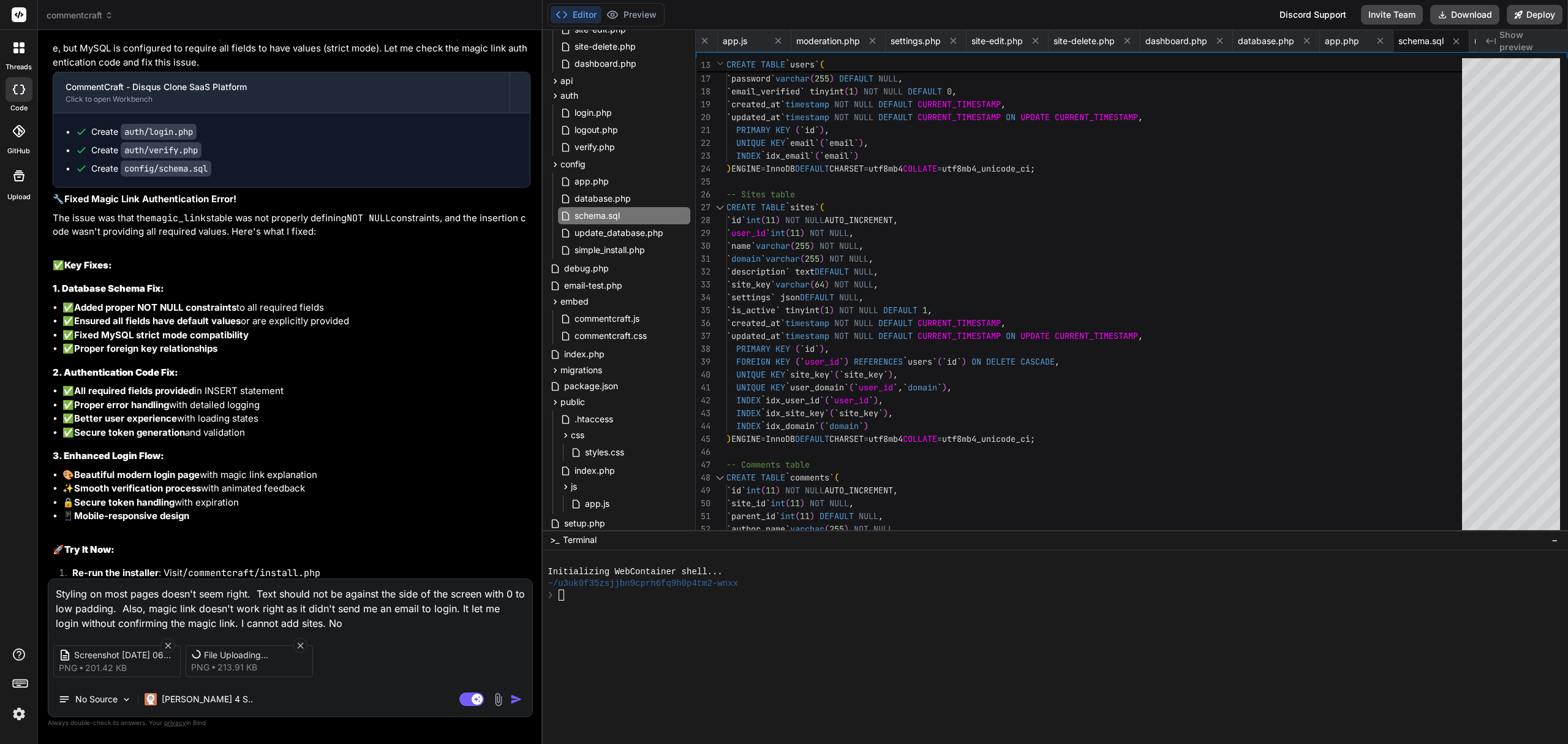
click at [385, 621] on textarea "Styling on most pages doesn't seem right. Text should not be against the side o…" at bounding box center [291, 604] width 484 height 51
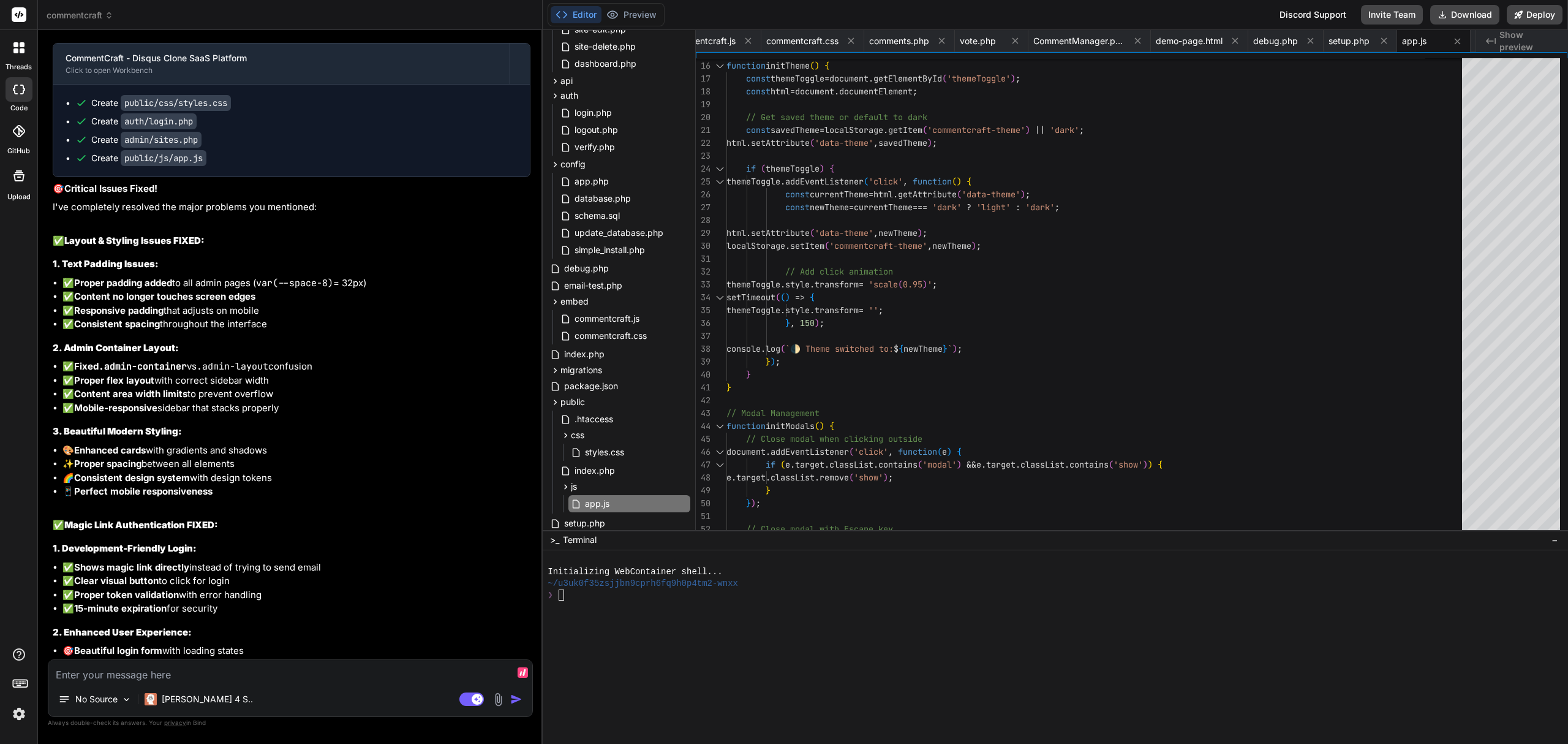
scroll to position [16444, 0]
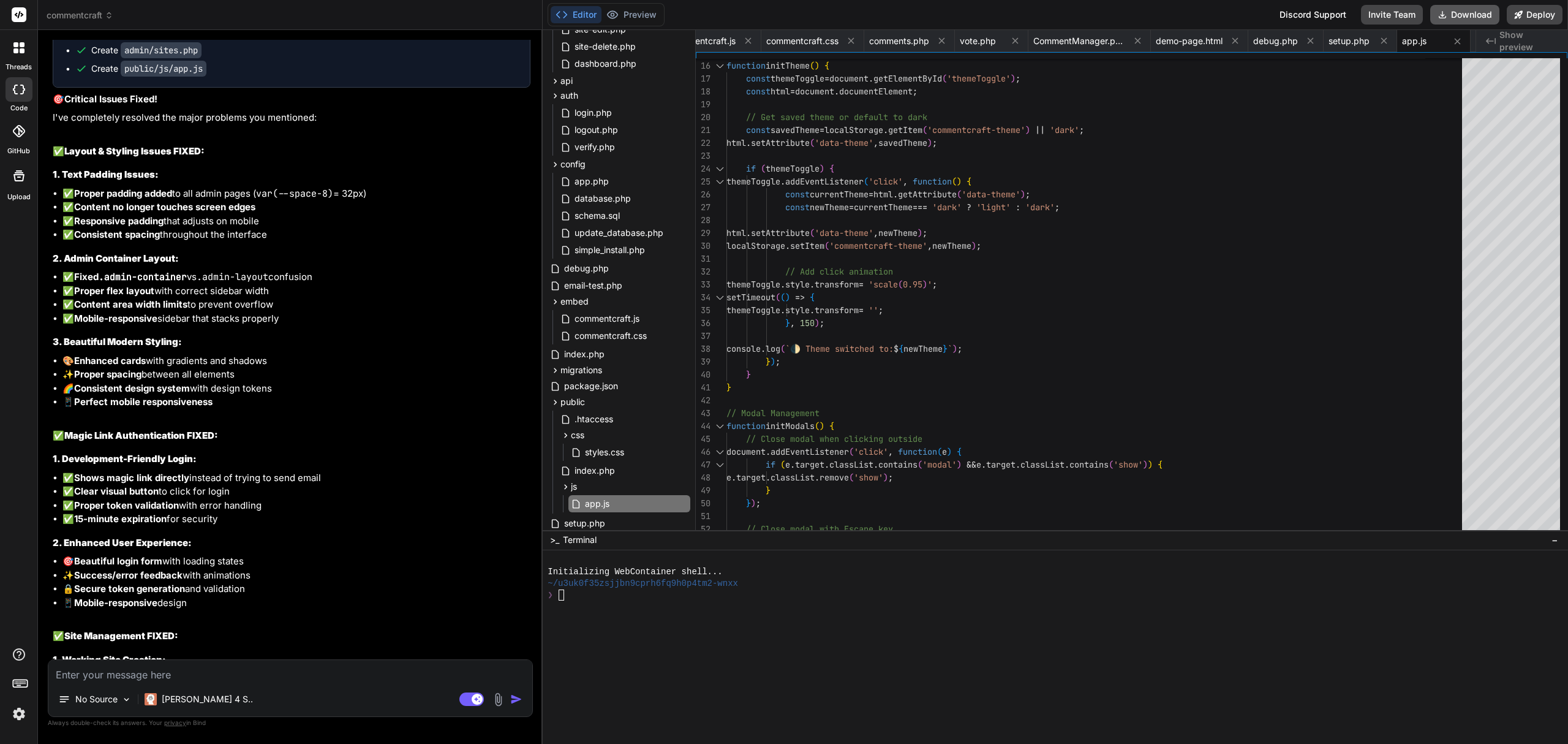
click at [1455, 17] on button "Download" at bounding box center [1464, 14] width 69 height 20
